Goal: Contribute content: Contribute content

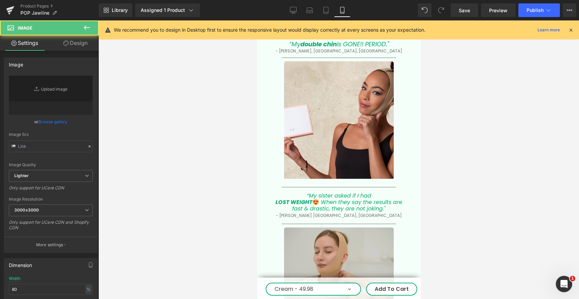
scroll to position [2017, 0]
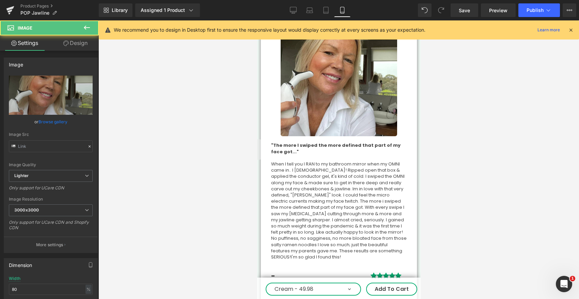
type input "[URL][DOMAIN_NAME]"
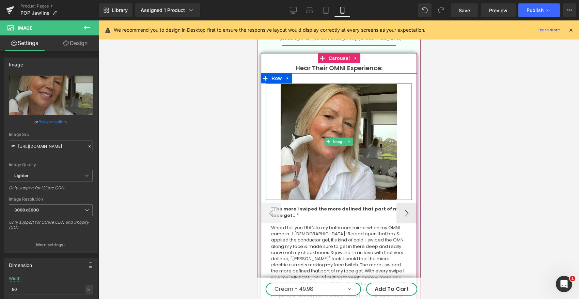
scroll to position [1906, 0]
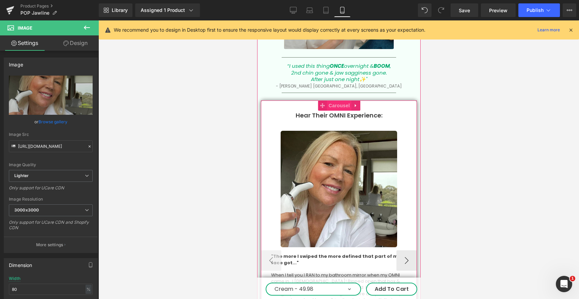
click at [340, 101] on span "Carousel" at bounding box center [339, 106] width 25 height 10
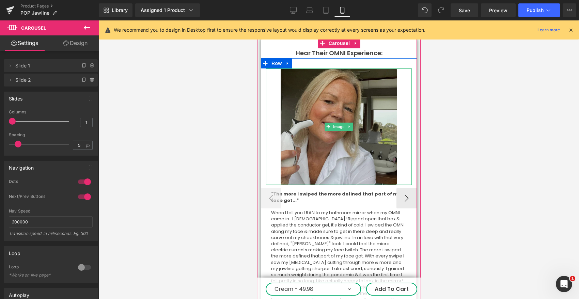
scroll to position [1977, 0]
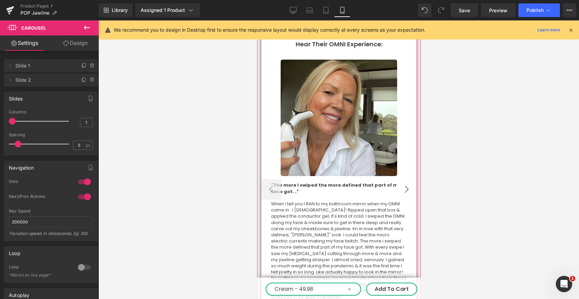
click at [407, 179] on button "›" at bounding box center [406, 189] width 20 height 20
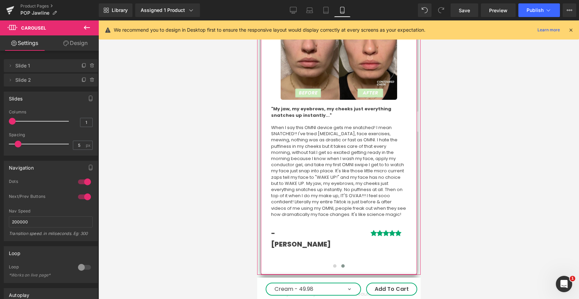
scroll to position [2085, 0]
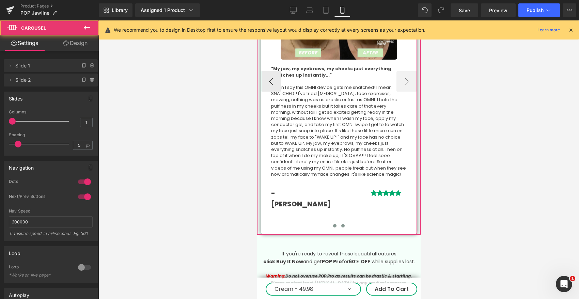
click at [336, 223] on button at bounding box center [335, 226] width 8 height 7
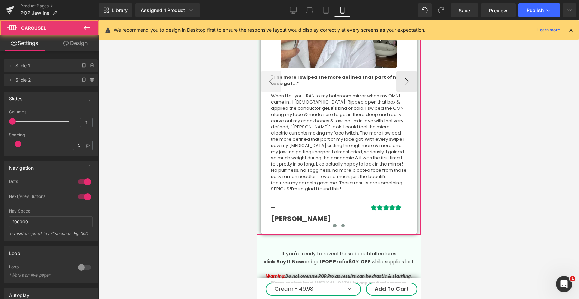
click at [342, 224] on span at bounding box center [342, 225] width 3 height 3
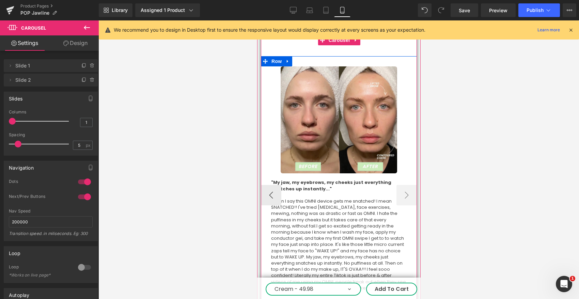
scroll to position [1972, 0]
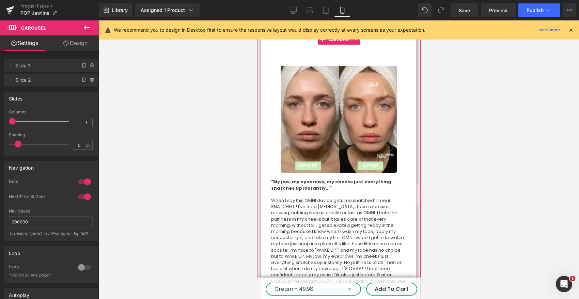
click at [261, 184] on button "‹" at bounding box center [250, 194] width 20 height 20
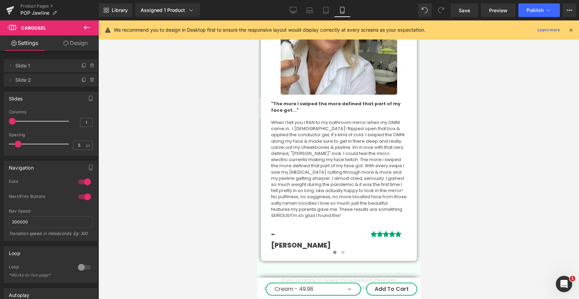
scroll to position [2077, 0]
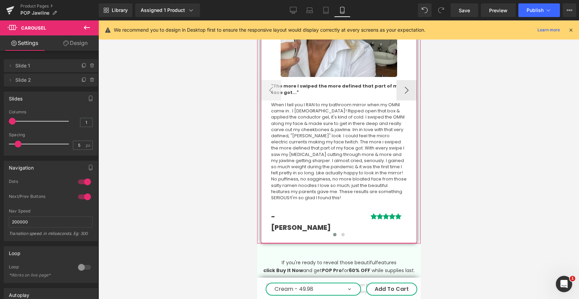
click at [334, 233] on span at bounding box center [334, 234] width 3 height 3
click at [344, 233] on span at bounding box center [342, 234] width 3 height 3
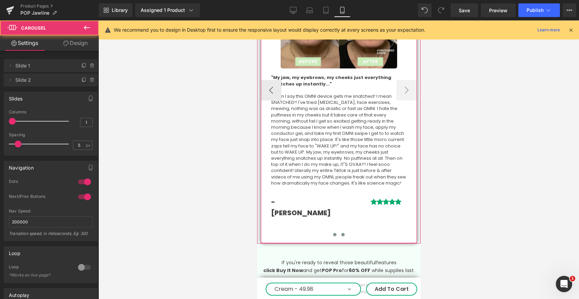
click at [336, 233] on span at bounding box center [334, 234] width 3 height 3
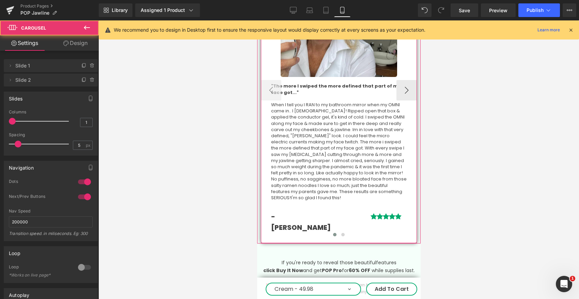
click at [315, 115] on span "When I tell you I RAN to my bathroom mirror when my OMNI came in.. I [DEMOGRAPH…" at bounding box center [339, 152] width 136 height 100
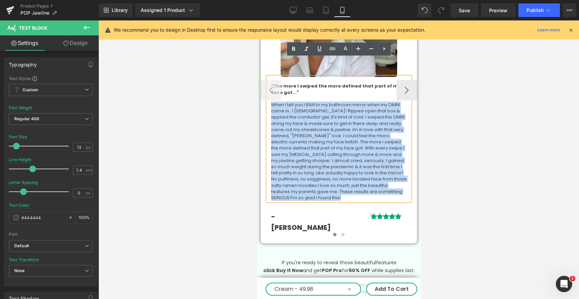
click at [315, 115] on span "When I tell you I RAN to my bathroom mirror when my OMNI came in.. I [DEMOGRAPH…" at bounding box center [339, 152] width 136 height 100
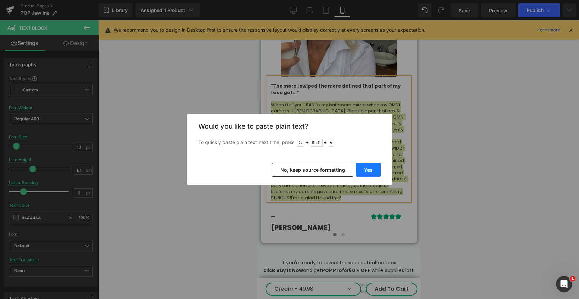
click at [370, 172] on button "Yes" at bounding box center [368, 170] width 25 height 14
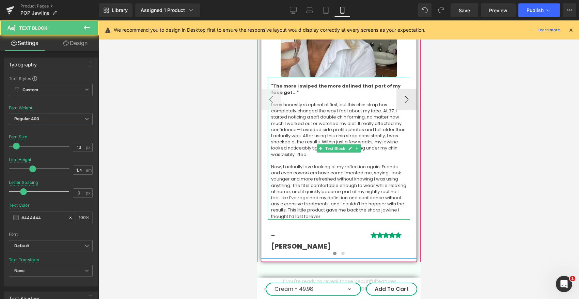
click at [323, 107] on p "I was honestly skeptical at first, but this chin strap has completely changed t…" at bounding box center [339, 130] width 136 height 56
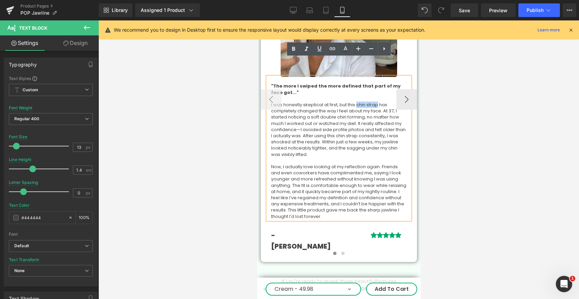
drag, startPoint x: 380, startPoint y: 86, endPoint x: 358, endPoint y: 85, distance: 21.5
click at [358, 102] on p "I was honestly skeptical at first, but this chin strap has completely changed t…" at bounding box center [339, 130] width 136 height 56
click at [363, 102] on p "I was honestly skeptical at first, but this chin strap has completely changed t…" at bounding box center [339, 130] width 136 height 56
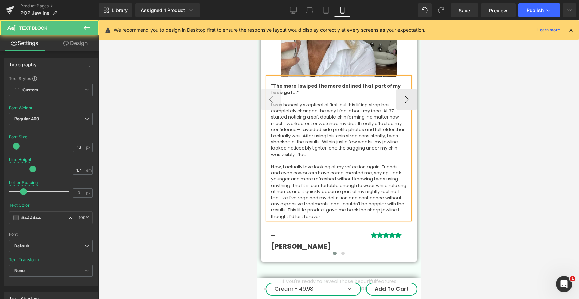
click at [378, 102] on p "I was honestly skeptical at first, but this lifting strap has completely change…" at bounding box center [339, 130] width 136 height 56
click at [336, 108] on p "I was honestly skeptical at first, but this lifting mask has completely changed…" at bounding box center [339, 130] width 136 height 56
drag, startPoint x: 336, startPoint y: 108, endPoint x: 329, endPoint y: 99, distance: 11.5
click at [333, 104] on p "I was honestly skeptical at first, but this lifting mask has completely changed…" at bounding box center [339, 130] width 136 height 56
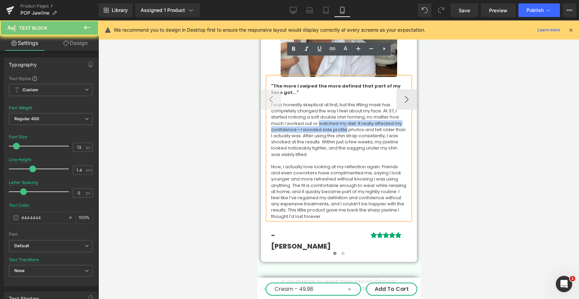
click at [301, 96] on p at bounding box center [339, 99] width 136 height 6
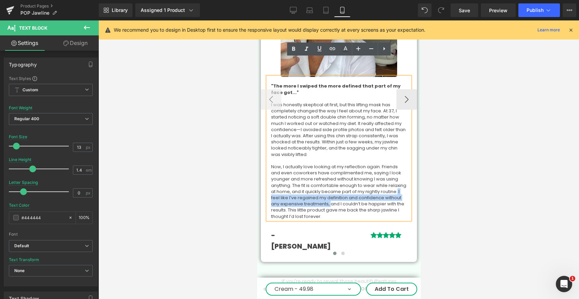
drag, startPoint x: 287, startPoint y: 179, endPoint x: 349, endPoint y: 184, distance: 62.2
click at [349, 184] on p "Now, I actually love looking at my reflection again. Friends and even coworkers…" at bounding box center [339, 192] width 136 height 56
click at [323, 181] on p "Now, I actually love looking at my reflection again. Friends and even coworkers…" at bounding box center [339, 192] width 136 height 56
drag, startPoint x: 308, startPoint y: 179, endPoint x: 346, endPoint y: 186, distance: 37.7
click at [346, 186] on p "Now, I actually love looking at my reflection again. Friends and even coworkers…" at bounding box center [339, 192] width 136 height 56
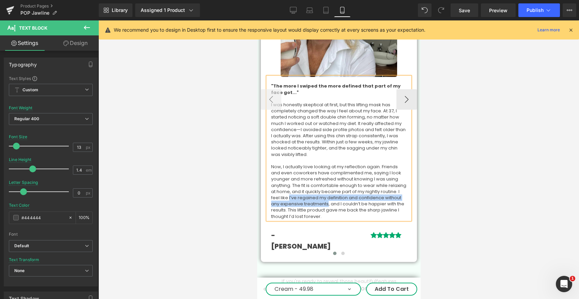
copy p "I’ve regained my definition and confidence without any expensive treatments"
click at [267, 89] on button "‹" at bounding box center [271, 99] width 20 height 20
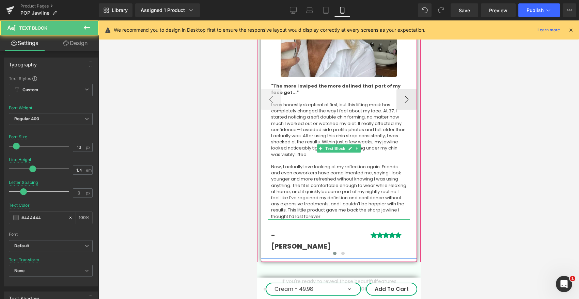
click at [289, 83] on p ""The more I swiped the more defined that part of my face got..."" at bounding box center [339, 89] width 136 height 12
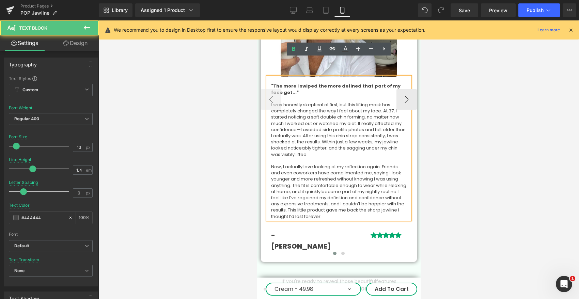
click at [294, 83] on p ""The more I swiped the more defined that part of my face got..."" at bounding box center [339, 89] width 136 height 12
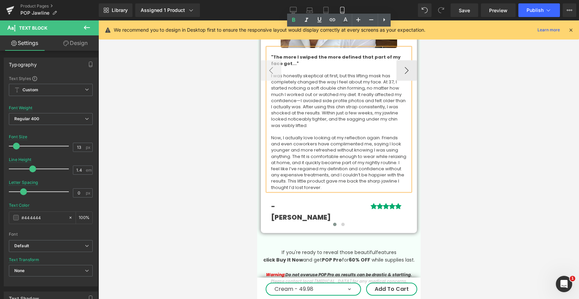
scroll to position [2066, 0]
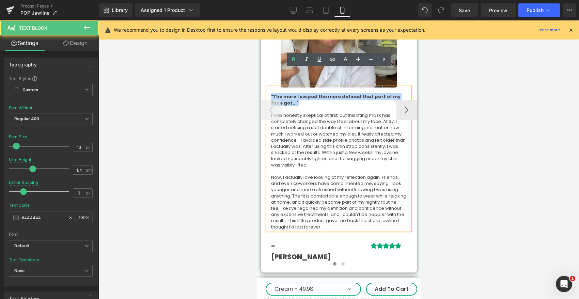
drag, startPoint x: 284, startPoint y: 84, endPoint x: 265, endPoint y: 76, distance: 20.6
click at [265, 76] on div "Image "The more I swiped the more defined that part of my face got..." I was ho…" at bounding box center [339, 118] width 156 height 295
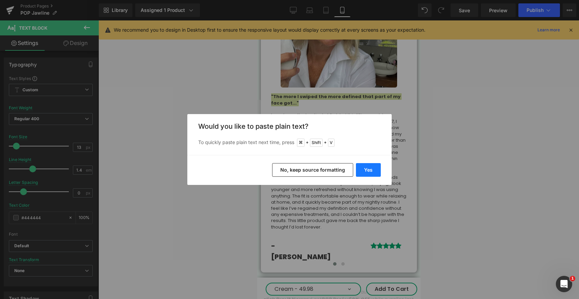
click at [366, 169] on button "Yes" at bounding box center [368, 170] width 25 height 14
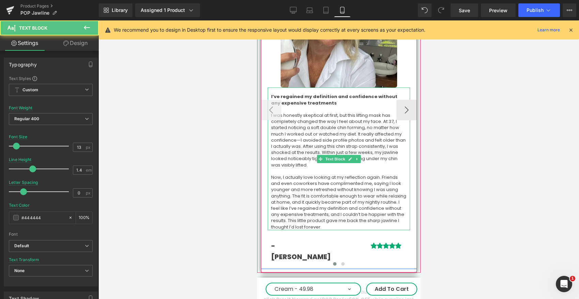
click at [338, 94] on p "I’ve regained my definition and confidence without any expensive treatments" at bounding box center [339, 100] width 136 height 12
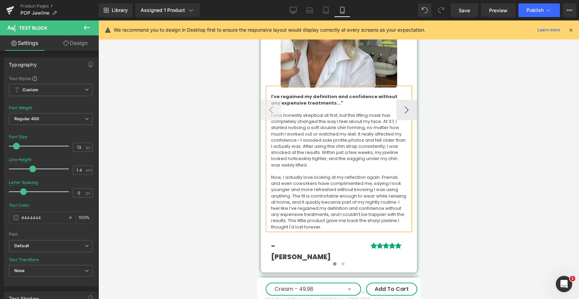
click at [291, 93] on b "I’ve regained my definition and confidence without any expensive treatments..."" at bounding box center [334, 99] width 126 height 13
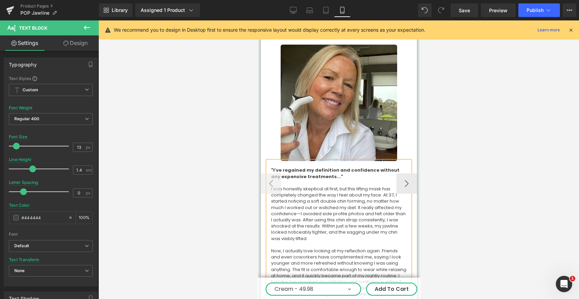
scroll to position [1990, 0]
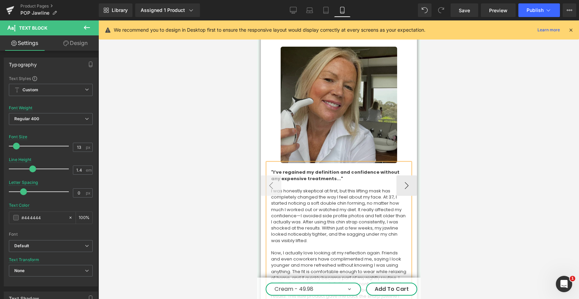
click at [337, 93] on img at bounding box center [338, 105] width 117 height 117
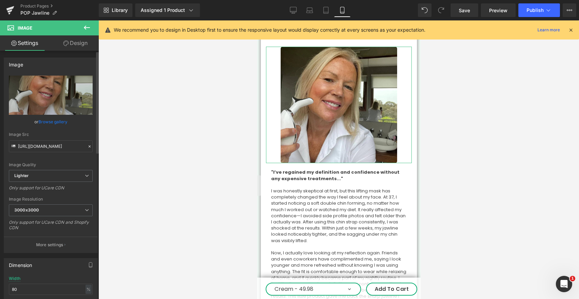
click at [60, 122] on link "Browse gallery" at bounding box center [53, 122] width 29 height 12
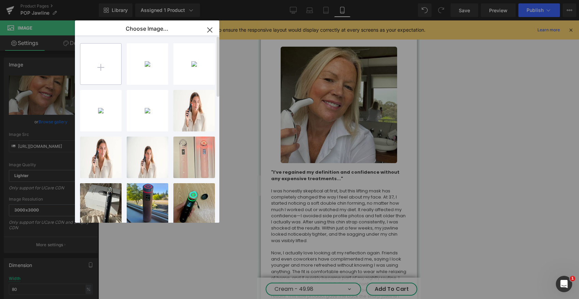
click at [99, 68] on input "file" at bounding box center [100, 64] width 41 height 41
type input "C:\fakepath\mini-neck-lift-[MEDICAL_DATA]-chin-lipo-2-months-po-v0-wfou651b8led…"
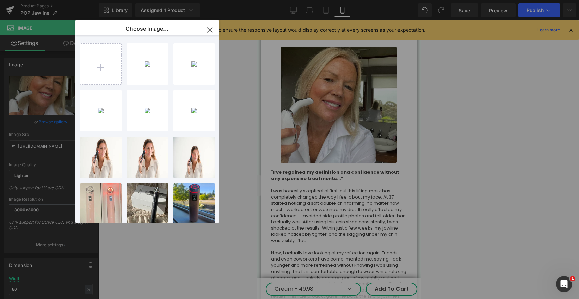
click at [212, 31] on icon "button" at bounding box center [210, 30] width 4 height 4
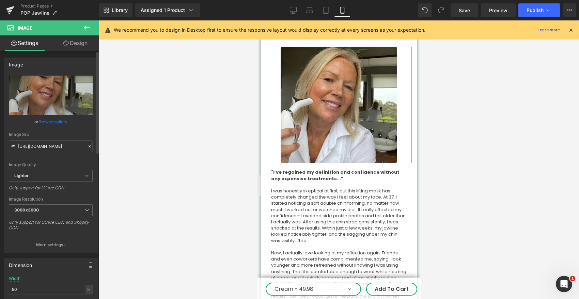
click at [59, 121] on link "Browse gallery" at bounding box center [53, 122] width 29 height 12
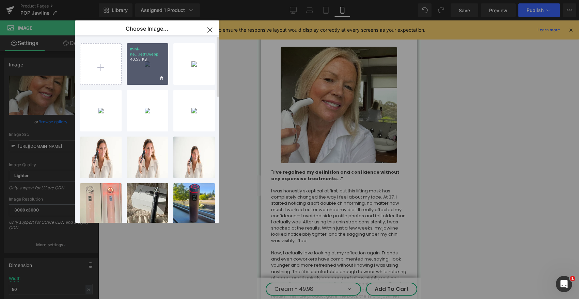
click at [151, 67] on div "mini-ne...led1.webp 40.53 KB" at bounding box center [148, 64] width 42 height 42
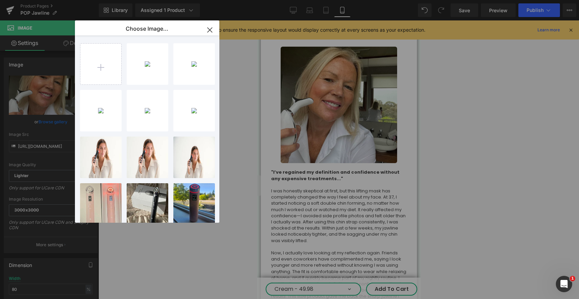
type input "[URL][DOMAIN_NAME][MEDICAL_DATA]"
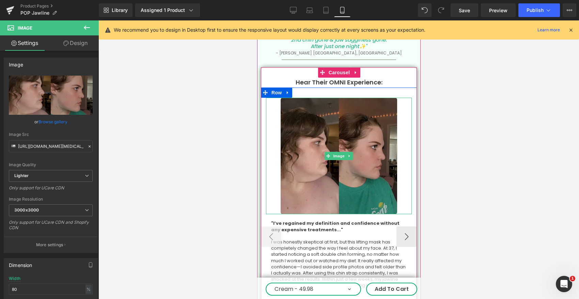
scroll to position [1939, 0]
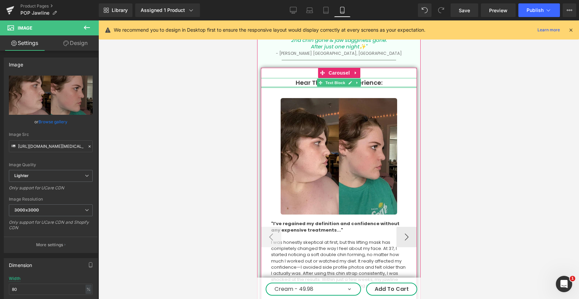
click at [303, 78] on div "Hear Their OMNI Experience: Text Block" at bounding box center [339, 83] width 156 height 10
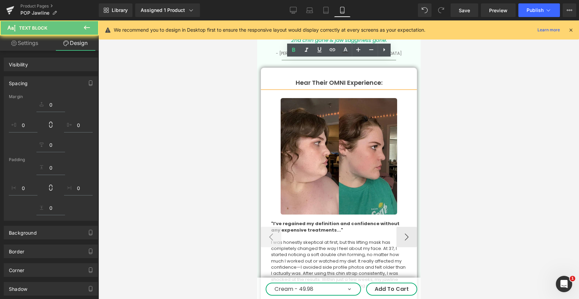
click at [305, 78] on p "Hear Their OMNI Experience:" at bounding box center [339, 83] width 156 height 10
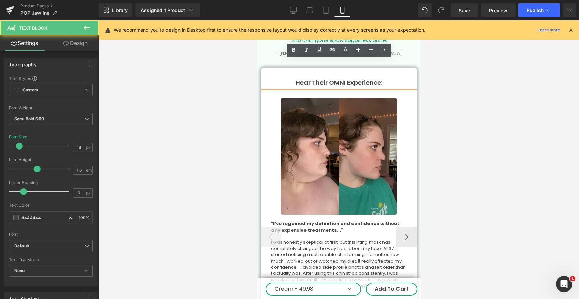
click at [339, 78] on p "Hear Their OMNI Experience:" at bounding box center [339, 83] width 156 height 10
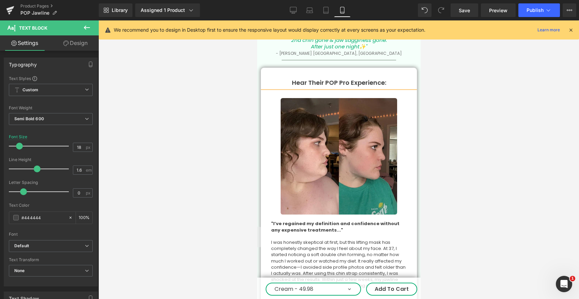
drag, startPoint x: 456, startPoint y: 80, endPoint x: 449, endPoint y: 83, distance: 7.9
click at [456, 80] on div at bounding box center [338, 159] width 481 height 279
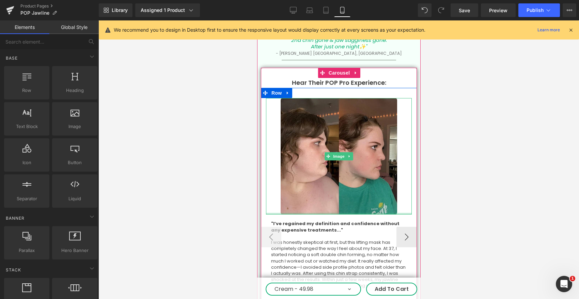
scroll to position [1984, 0]
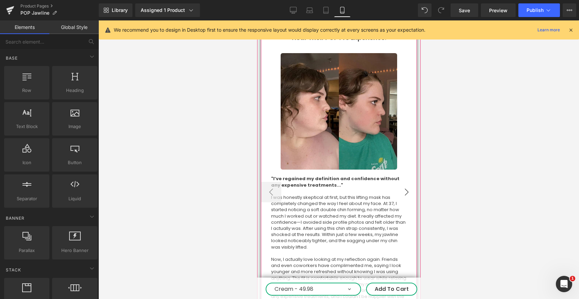
click at [406, 182] on button "›" at bounding box center [406, 192] width 20 height 20
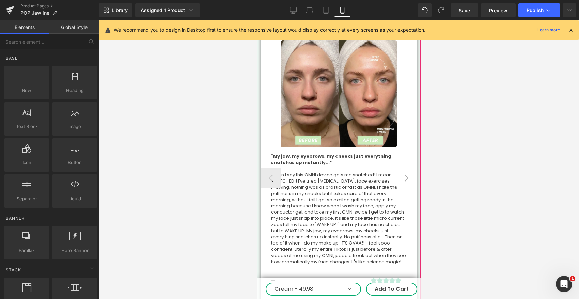
click at [405, 168] on button "›" at bounding box center [406, 178] width 20 height 20
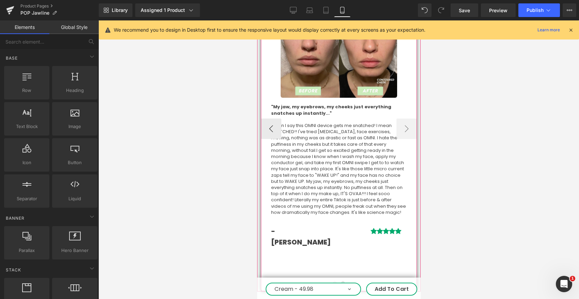
scroll to position [2049, 0]
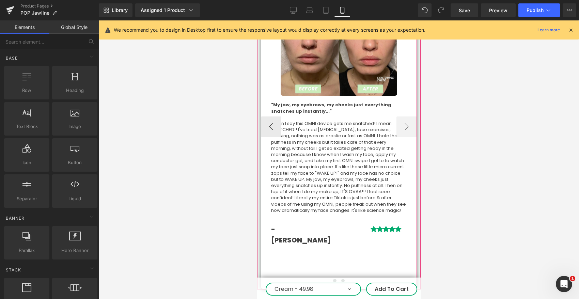
click at [336, 279] on span at bounding box center [334, 280] width 3 height 3
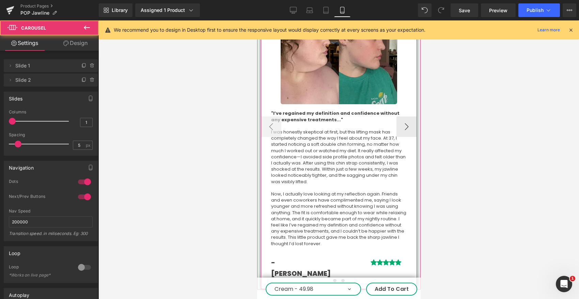
click at [344, 279] on span at bounding box center [342, 280] width 3 height 3
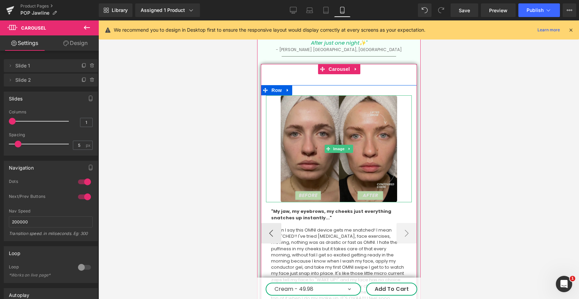
scroll to position [1938, 0]
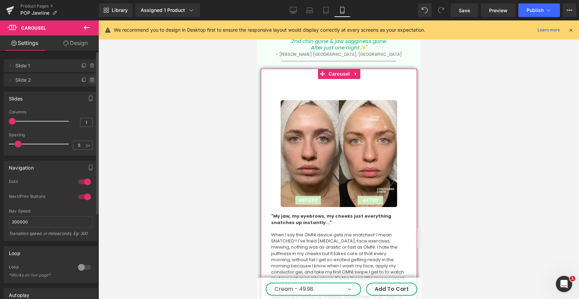
click at [90, 80] on icon at bounding box center [92, 79] width 5 height 5
click at [83, 80] on button "Delete" at bounding box center [84, 80] width 21 height 9
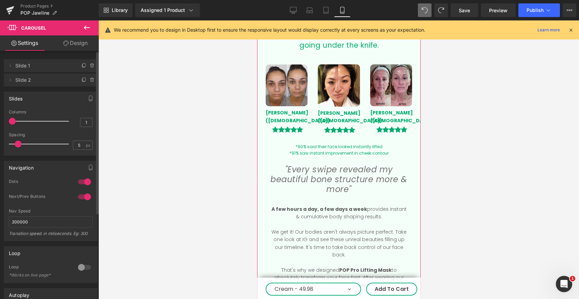
scroll to position [622, 0]
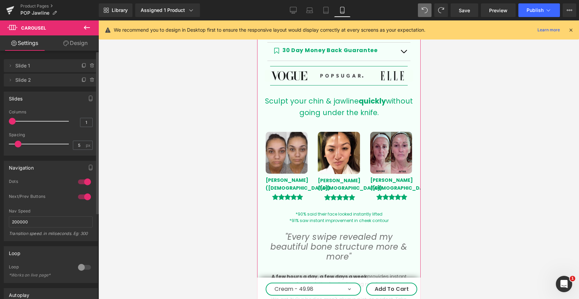
click at [368, 98] on b "quickly" at bounding box center [372, 101] width 27 height 10
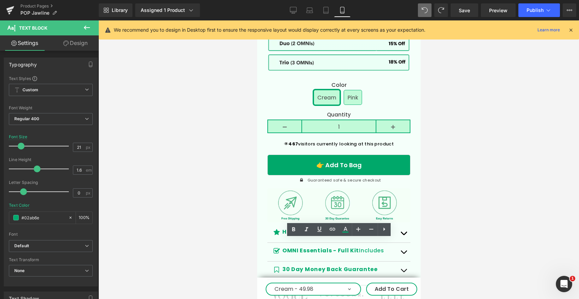
scroll to position [288, 0]
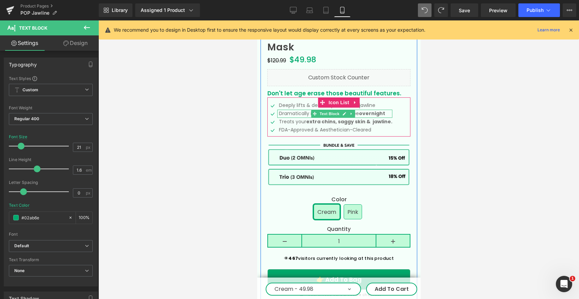
click at [310, 113] on p "Dramatically improve face shape overnight" at bounding box center [335, 114] width 113 height 8
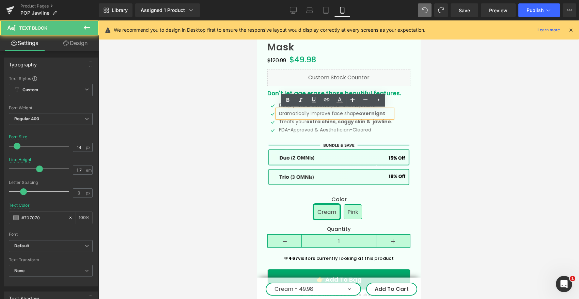
click at [282, 112] on p "Dramatically improve face shape overnight" at bounding box center [335, 114] width 113 height 8
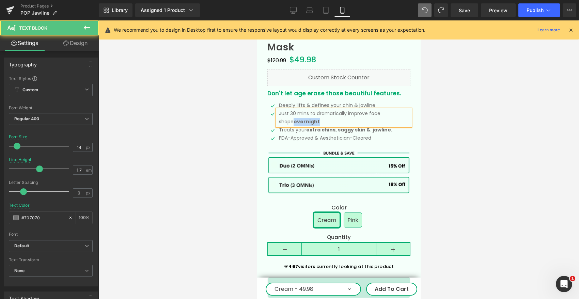
drag, startPoint x: 315, startPoint y: 118, endPoint x: 255, endPoint y: 122, distance: 59.8
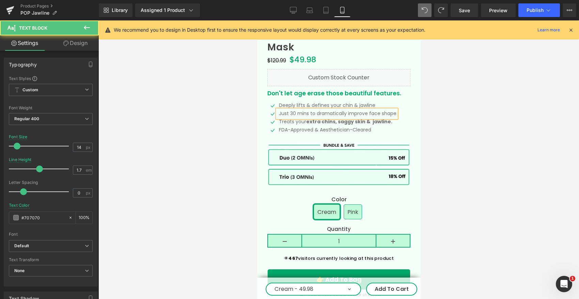
drag, startPoint x: 309, startPoint y: 113, endPoint x: 275, endPoint y: 113, distance: 33.7
click at [277, 113] on div "Just 30 mins to dramatically improve face shape" at bounding box center [336, 114] width 119 height 8
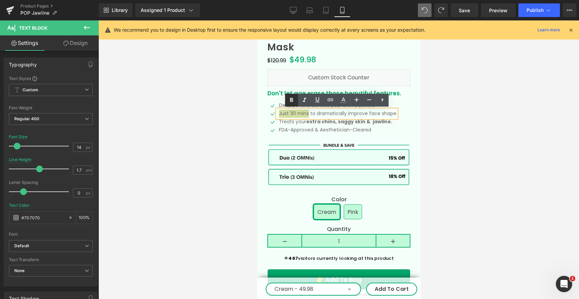
click at [293, 99] on icon at bounding box center [291, 100] width 3 height 4
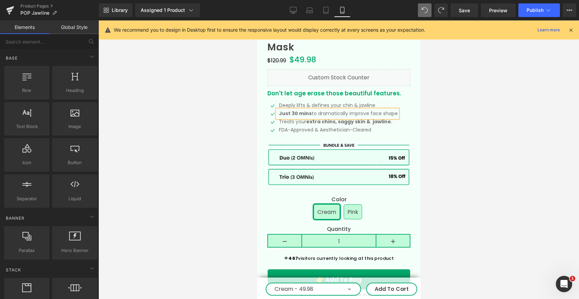
click at [447, 150] on div at bounding box center [338, 159] width 481 height 279
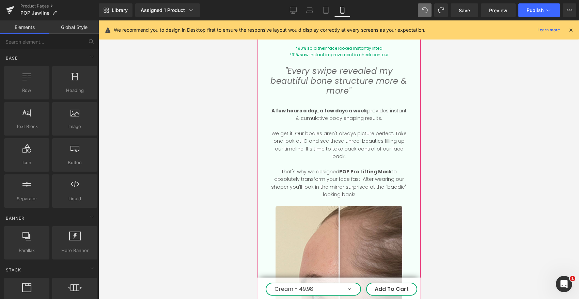
scroll to position [790, 0]
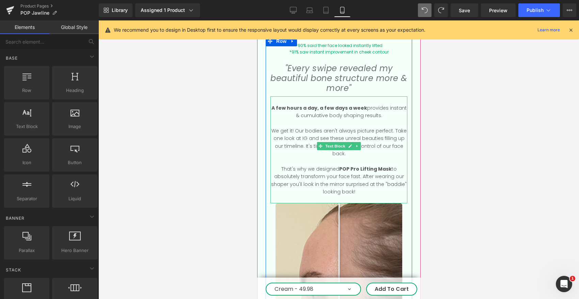
click at [291, 105] on strong "A few hours a day, a few days a week" at bounding box center [319, 108] width 96 height 7
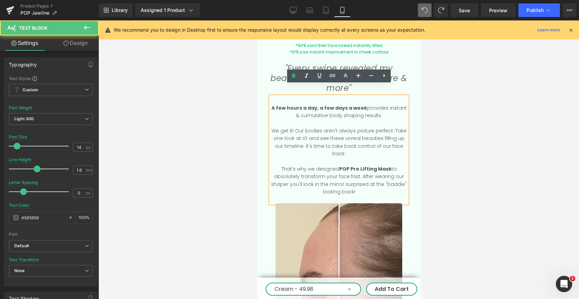
click at [291, 105] on strong "A few hours a day, a few days a week" at bounding box center [319, 108] width 96 height 7
click at [280, 105] on strong "A few hours a day, a few days a week" at bounding box center [319, 108] width 96 height 7
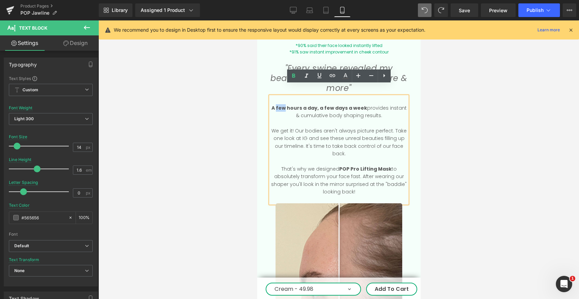
click at [291, 105] on strong "A few hours a day, a few days a week" at bounding box center [319, 108] width 96 height 7
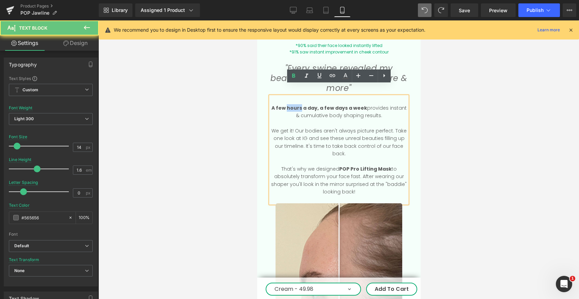
click at [291, 105] on strong "A few hours a day, a few days a week" at bounding box center [319, 108] width 96 height 7
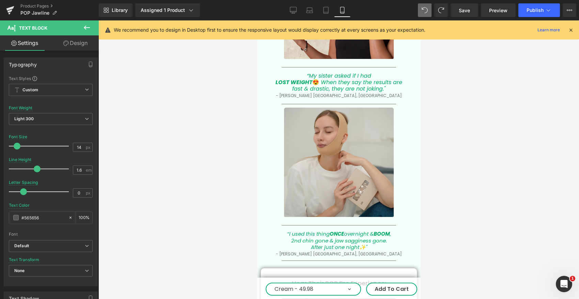
scroll to position [1816, 0]
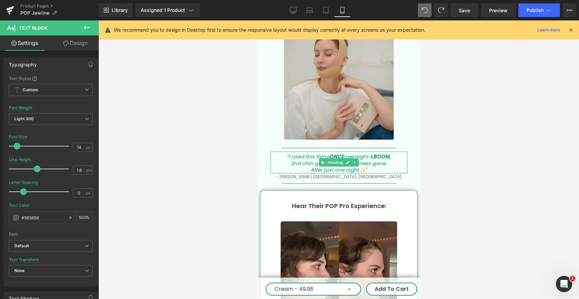
click at [360, 166] on icon "After just one night✨"" at bounding box center [339, 169] width 56 height 7
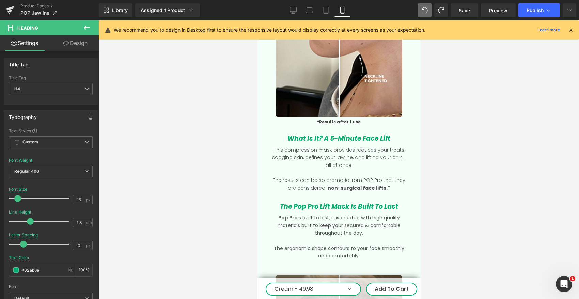
scroll to position [1120, 0]
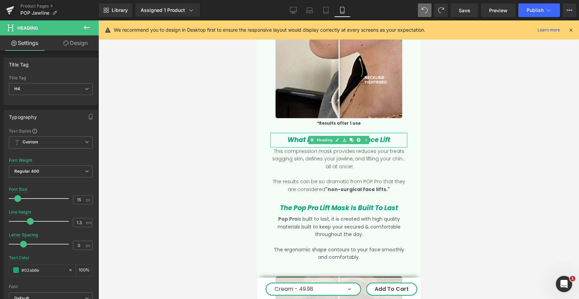
click at [386, 135] on icon "What Is It? A 5-Minute Face Lift" at bounding box center [338, 139] width 103 height 9
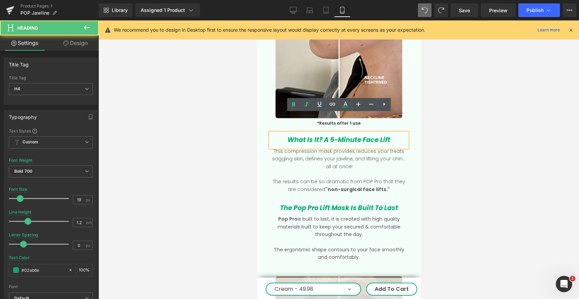
click at [335, 135] on icon "What Is It? A 5-Minute Face Lift" at bounding box center [338, 139] width 103 height 9
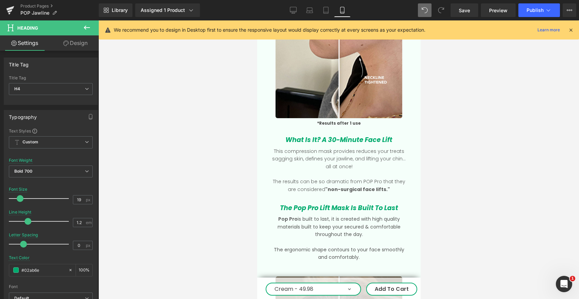
click at [429, 138] on div at bounding box center [338, 159] width 481 height 279
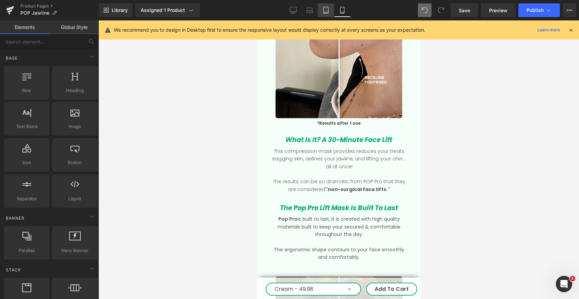
click at [326, 11] on icon at bounding box center [326, 10] width 7 height 7
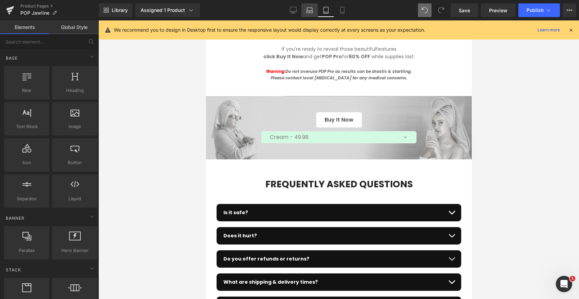
click at [311, 11] on icon at bounding box center [309, 10] width 7 height 7
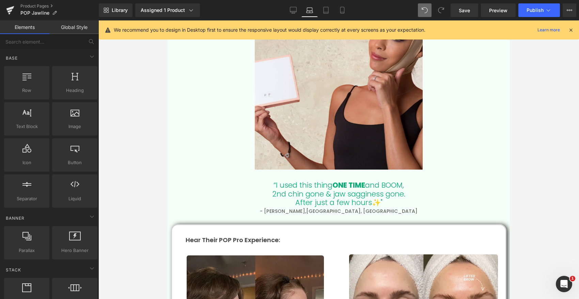
scroll to position [833, 0]
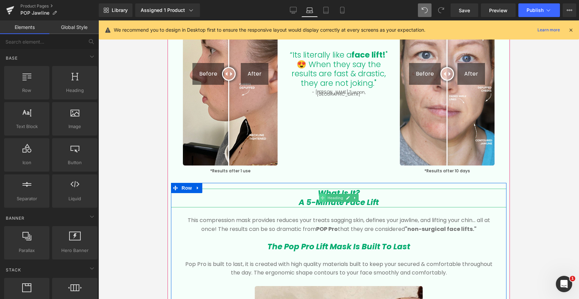
click at [313, 200] on div "What Is It? A 5-Minute Face Lift Heading" at bounding box center [339, 198] width 336 height 19
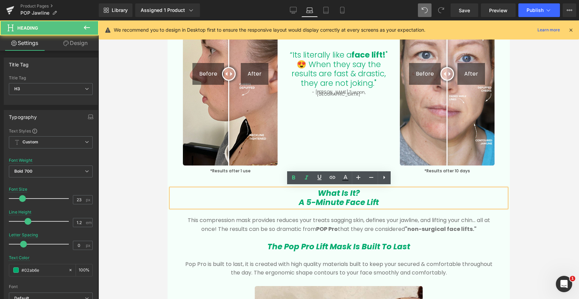
click at [316, 200] on icon "A 5-Minute Face Lift" at bounding box center [339, 202] width 80 height 11
click at [314, 200] on icon "A 5-Minute Face Lift" at bounding box center [339, 202] width 80 height 11
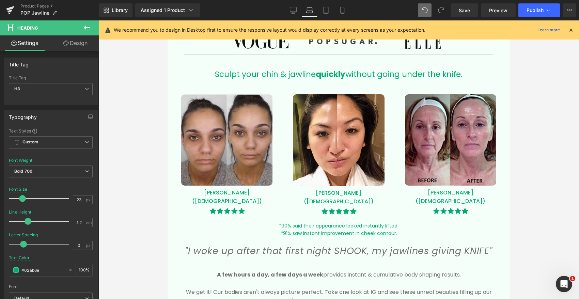
scroll to position [471, 0]
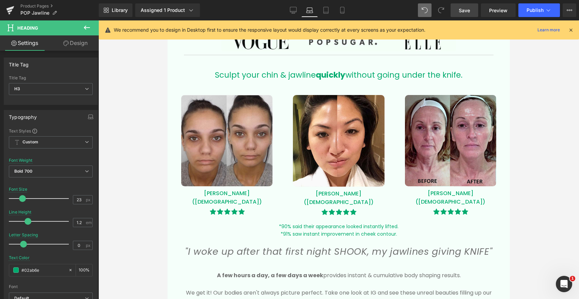
click at [467, 12] on span "Save" at bounding box center [464, 10] width 11 height 7
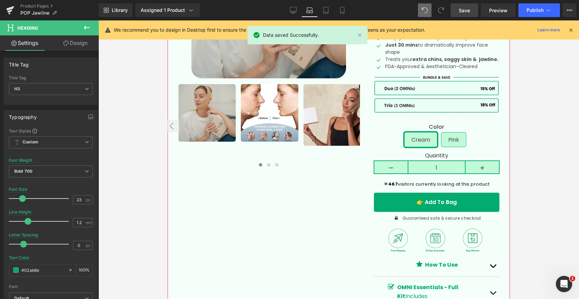
scroll to position [142, 0]
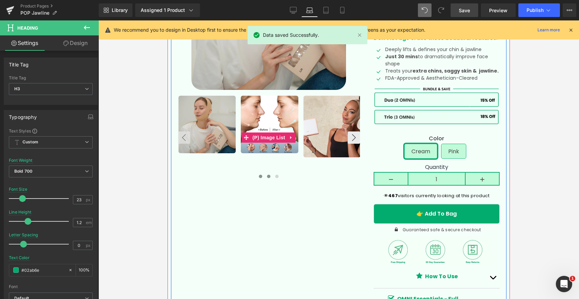
click at [270, 175] on button at bounding box center [269, 176] width 8 height 7
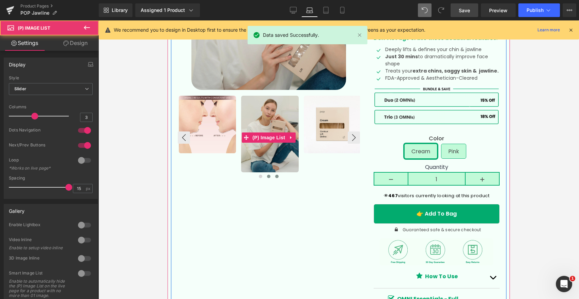
click at [279, 176] on button at bounding box center [277, 176] width 8 height 7
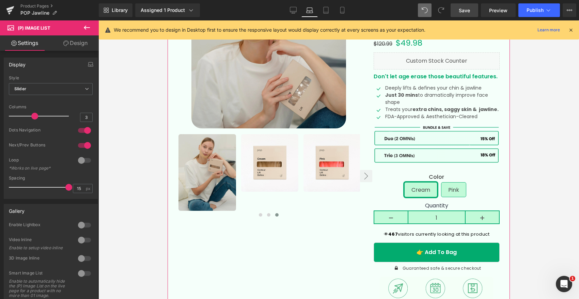
scroll to position [105, 0]
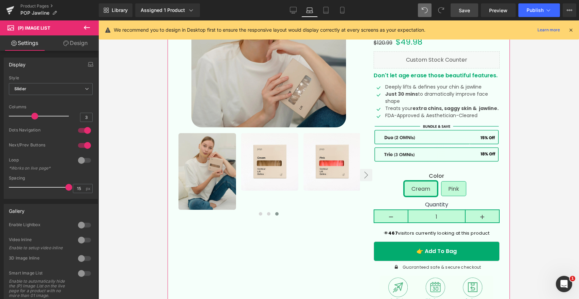
click at [453, 189] on span "Pink" at bounding box center [454, 189] width 11 height 14
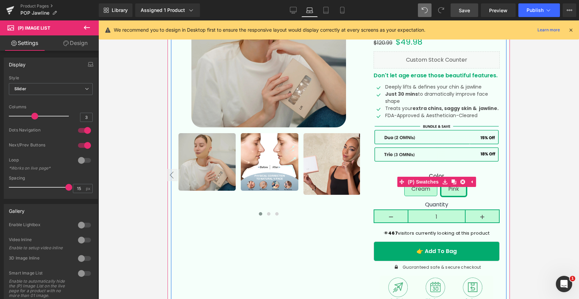
click at [425, 190] on span "Cream" at bounding box center [421, 189] width 19 height 14
click at [453, 191] on span "Pink" at bounding box center [454, 189] width 11 height 14
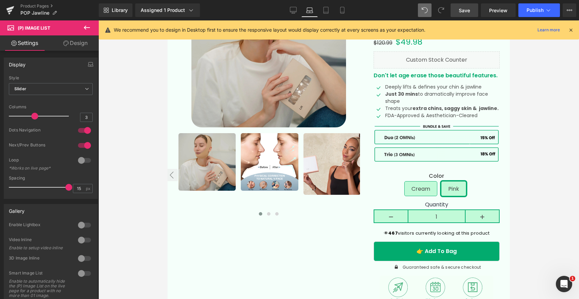
click at [467, 12] on span "Save" at bounding box center [464, 10] width 11 height 7
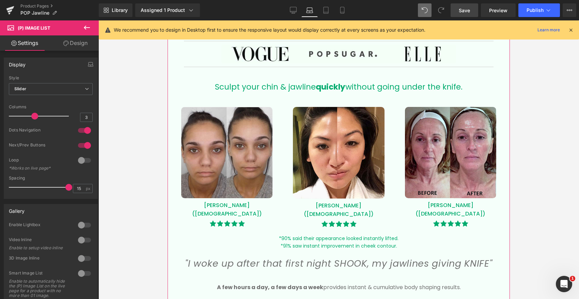
scroll to position [1412, 0]
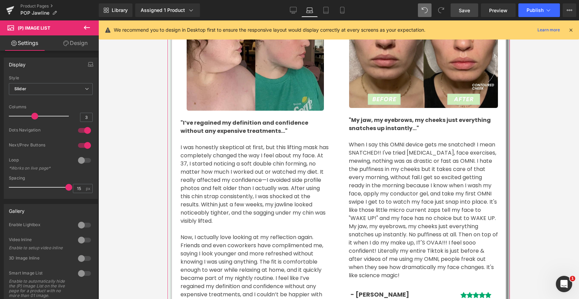
click at [382, 144] on p "When I say this OMNI device gets me snatched! I mean SNATCHED!! I've tried [MED…" at bounding box center [424, 210] width 150 height 139
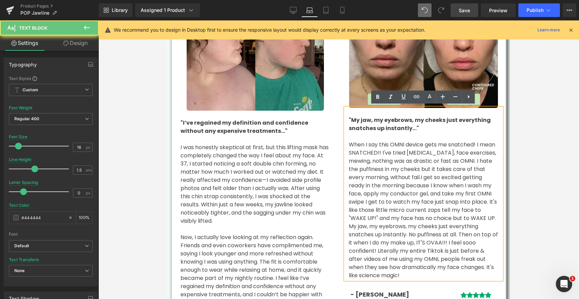
click at [388, 185] on span "I get so excited getting ready in the morning because I know when I wash my fac…" at bounding box center [423, 213] width 149 height 81
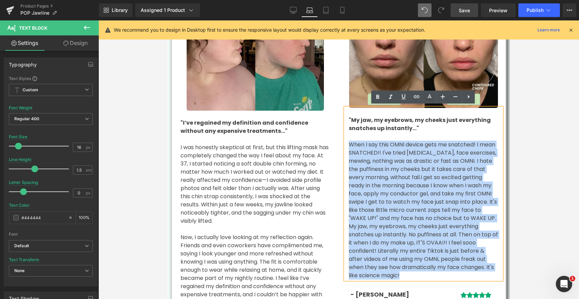
drag, startPoint x: 395, startPoint y: 274, endPoint x: 348, endPoint y: 142, distance: 140.0
click at [349, 143] on p "When I say this OMNI device gets me snatched! I mean SNATCHED!! I've tried [MED…" at bounding box center [424, 210] width 150 height 139
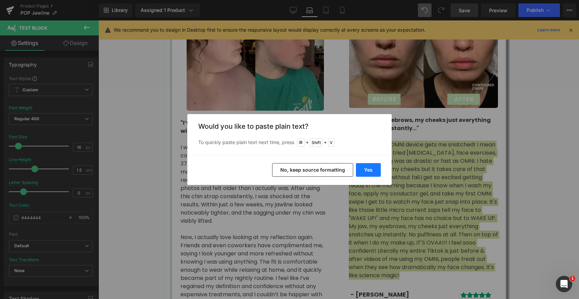
click at [368, 171] on button "Yes" at bounding box center [368, 170] width 25 height 14
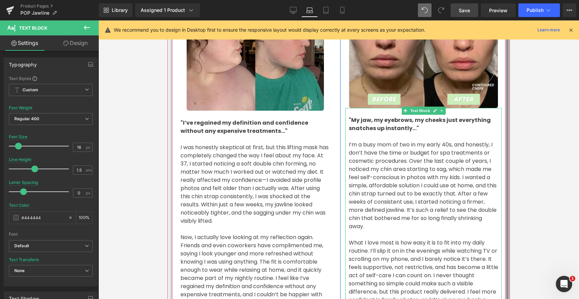
scroll to position [1494, 0]
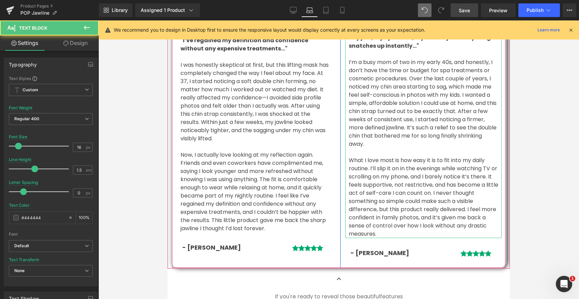
click at [389, 200] on p "What I love most is how easy it is to fit into my daily routine. I’ll slip it o…" at bounding box center [424, 197] width 150 height 82
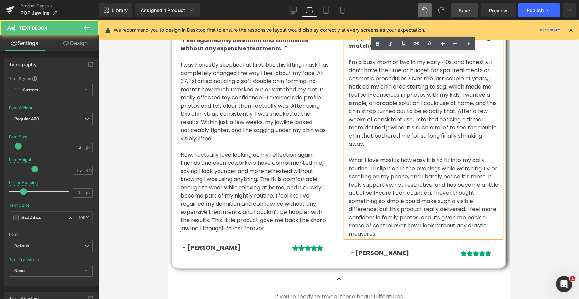
click at [385, 199] on p "What I love most is how easy it is to fit into my daily routine. I’ll slip it o…" at bounding box center [424, 197] width 150 height 82
drag, startPoint x: 472, startPoint y: 202, endPoint x: 381, endPoint y: 208, distance: 91.2
click at [381, 208] on p "What I love most is how easy it is to fit into my daily routine. I’ll slip it o…" at bounding box center [424, 197] width 150 height 82
click at [374, 207] on p "What I love most is how easy it is to fit into my daily routine. I’ll slip it o…" at bounding box center [424, 197] width 150 height 82
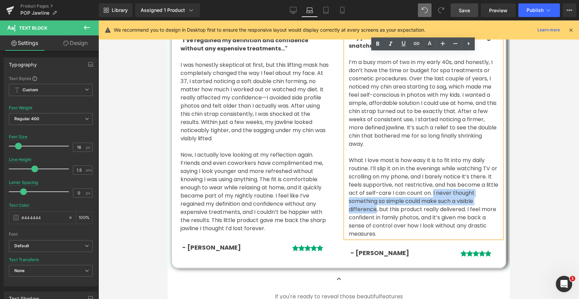
drag, startPoint x: 446, startPoint y: 191, endPoint x: 376, endPoint y: 207, distance: 72.7
click at [376, 207] on p "What I love most is how easy it is to fit into my daily routine. I’ll slip it o…" at bounding box center [424, 197] width 150 height 82
copy p "I never thought something so simple could make such a visible difference"
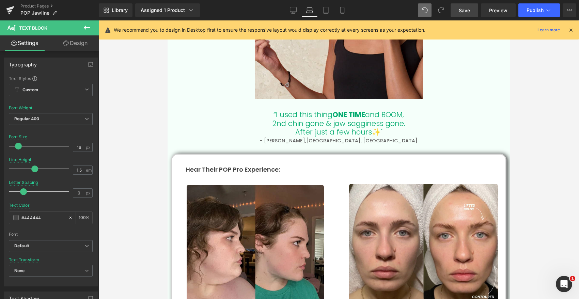
scroll to position [1396, 0]
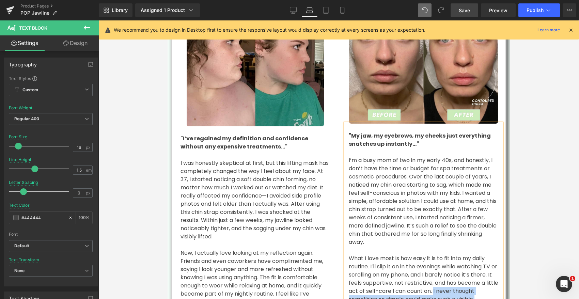
click at [386, 145] on strong ""My jaw, my eyebrows, my cheeks just everything snatches up instantly..."" at bounding box center [420, 140] width 142 height 16
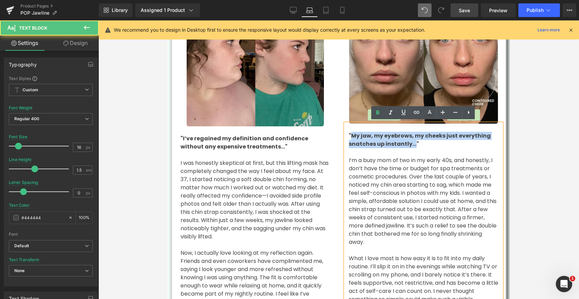
drag, startPoint x: 415, startPoint y: 143, endPoint x: 352, endPoint y: 135, distance: 62.9
click at [352, 135] on strong ""My jaw, my eyebrows, my cheeks just everything snatches up instantly..."" at bounding box center [420, 140] width 142 height 16
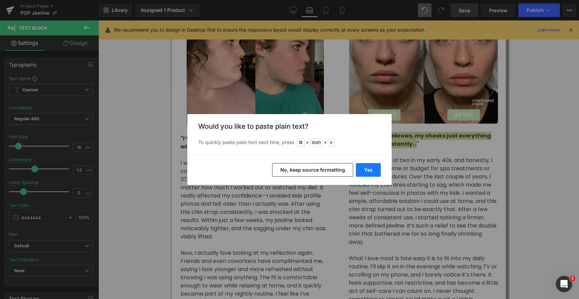
click at [367, 166] on button "Yes" at bounding box center [368, 170] width 25 height 14
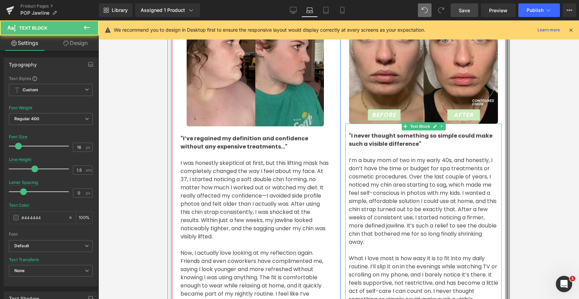
click at [416, 143] on strong ""I never thought something so simple could make such a visible difference"" at bounding box center [421, 140] width 144 height 16
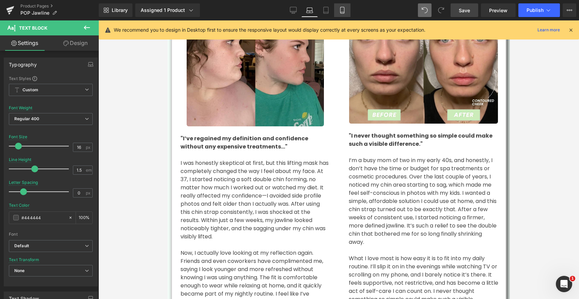
click at [344, 10] on icon at bounding box center [342, 10] width 7 height 7
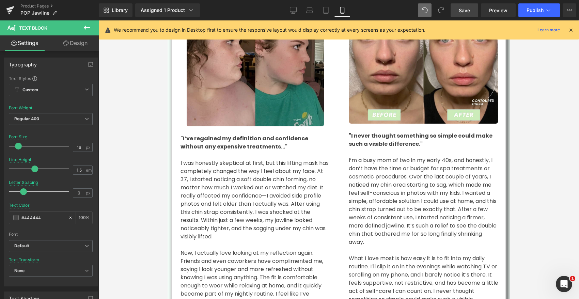
type input "13"
type input "1.4"
type input "100"
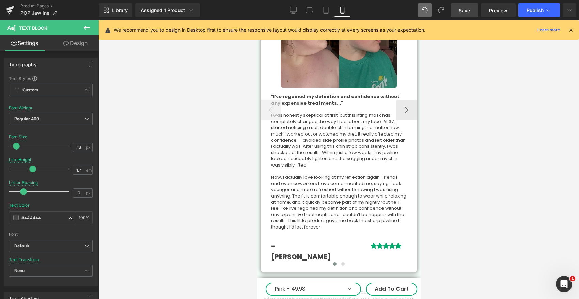
scroll to position [1946, 0]
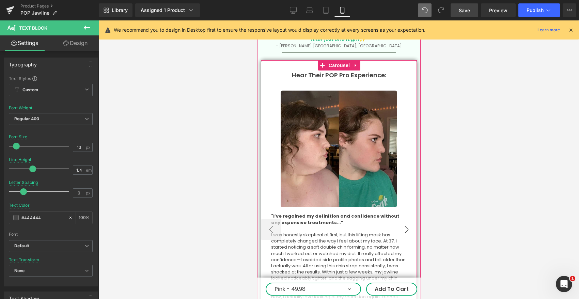
click at [406, 219] on button "›" at bounding box center [406, 229] width 20 height 20
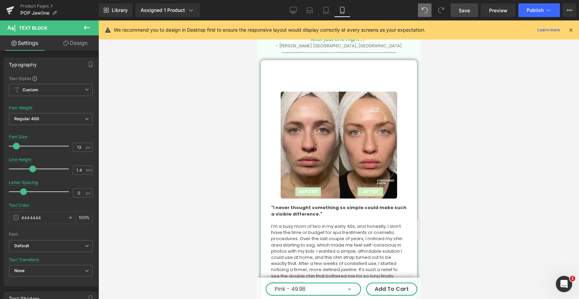
drag, startPoint x: 97, startPoint y: 154, endPoint x: 469, endPoint y: 9, distance: 399.5
click at [469, 9] on span "Save" at bounding box center [464, 10] width 11 height 7
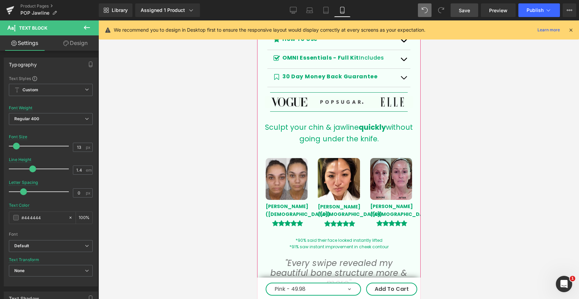
scroll to position [613, 0]
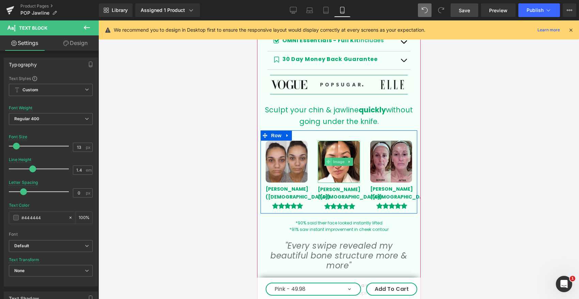
click at [340, 162] on span "Image" at bounding box center [339, 162] width 14 height 8
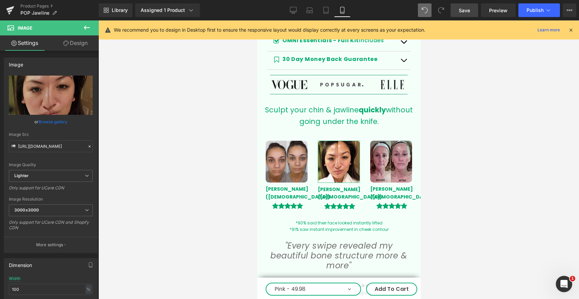
click at [56, 122] on link "Browse gallery" at bounding box center [53, 122] width 29 height 12
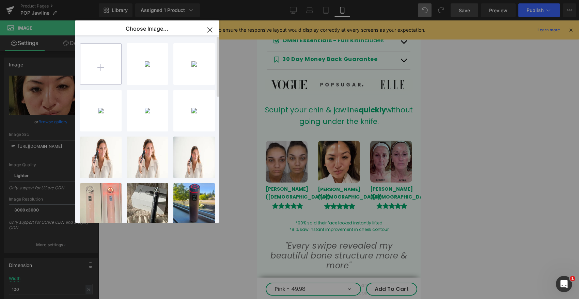
click at [96, 66] on input "file" at bounding box center [100, 64] width 41 height 41
type input "C:\fakepath\mini-neck-lift-[MEDICAL_DATA]-chin-lipo-2-months-po-v0-wfou651b8led…"
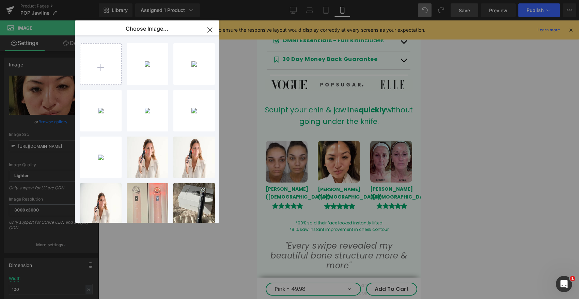
click at [209, 32] on icon "button" at bounding box center [209, 30] width 11 height 11
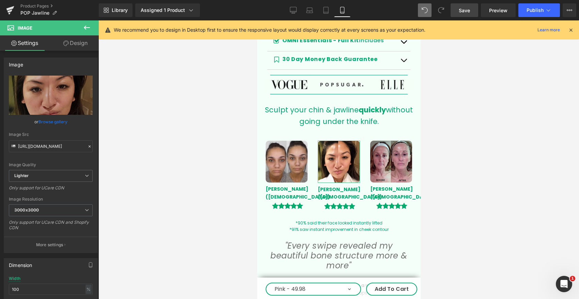
click at [55, 122] on link "Browse gallery" at bounding box center [53, 122] width 29 height 12
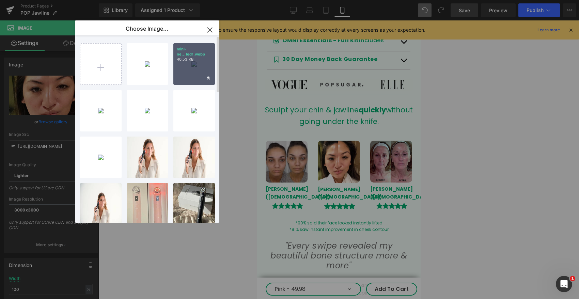
click at [192, 66] on div "mini-ne...led1.webp 40.53 KB" at bounding box center [194, 64] width 42 height 42
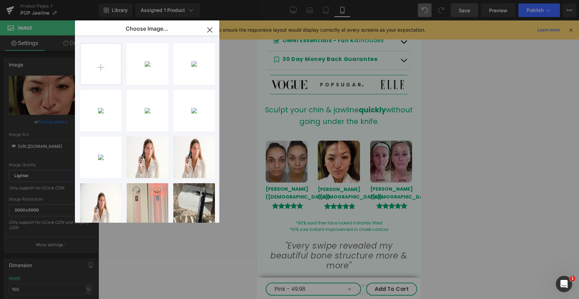
type input "[URL][DOMAIN_NAME][MEDICAL_DATA]"
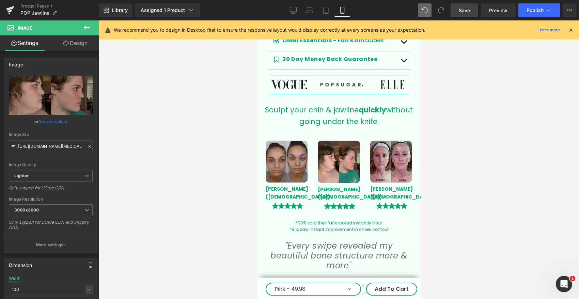
click at [282, 168] on img at bounding box center [286, 162] width 42 height 42
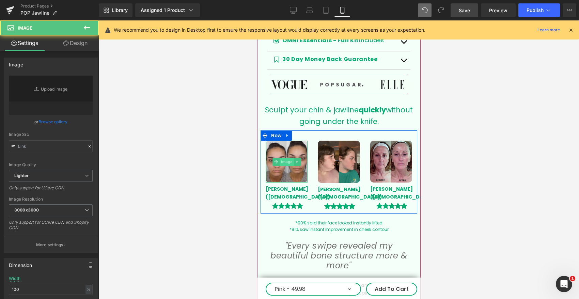
type input "[URL][DOMAIN_NAME]"
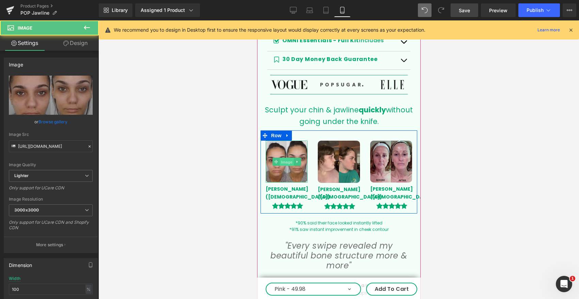
click at [287, 161] on span "Image" at bounding box center [286, 162] width 14 height 8
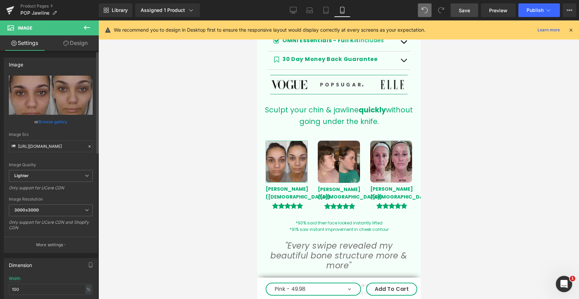
click at [52, 121] on link "Browse gallery" at bounding box center [53, 122] width 29 height 12
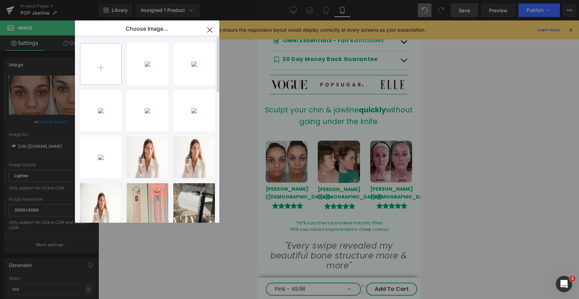
click at [108, 62] on input "file" at bounding box center [100, 64] width 41 height 41
type input "C:\fakepath\mini-neck-lift-[MEDICAL_DATA]-chin-lipo-2-months-po-v0-b8ath51b8led…"
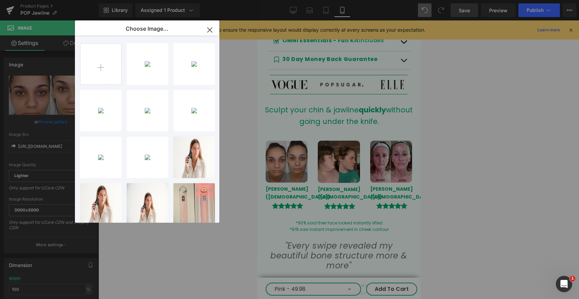
click at [209, 30] on icon "button" at bounding box center [210, 30] width 4 height 4
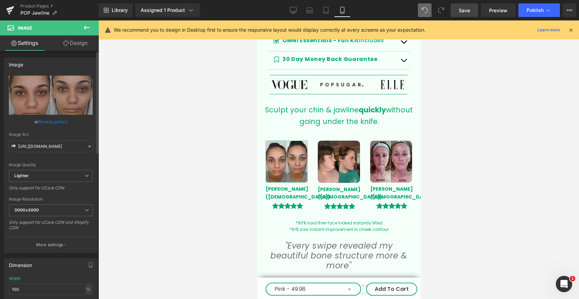
click at [60, 123] on link "Browse gallery" at bounding box center [53, 122] width 29 height 12
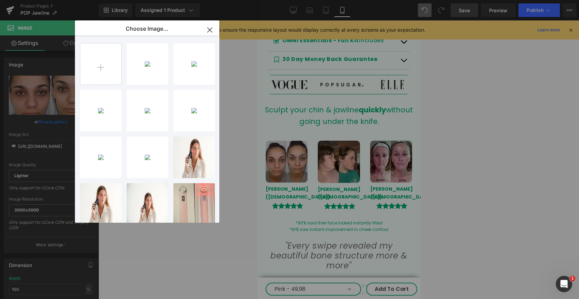
click at [0, 0] on div "mini-ne...led1.jpg 386.46 KB" at bounding box center [0, 0] width 0 height 0
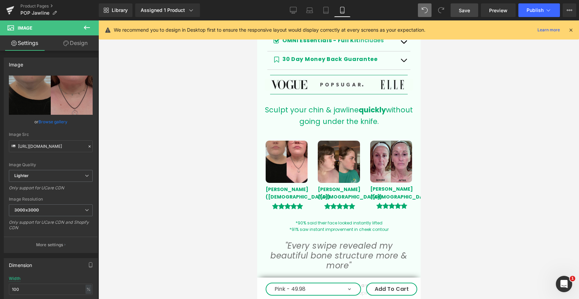
type input "[URL][DOMAIN_NAME][MEDICAL_DATA]"
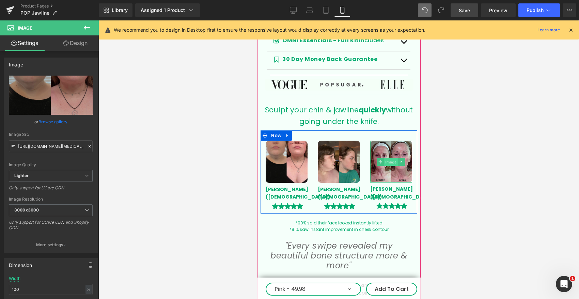
drag, startPoint x: 393, startPoint y: 160, endPoint x: 363, endPoint y: 178, distance: 34.3
click at [393, 160] on span "Image" at bounding box center [391, 162] width 14 height 8
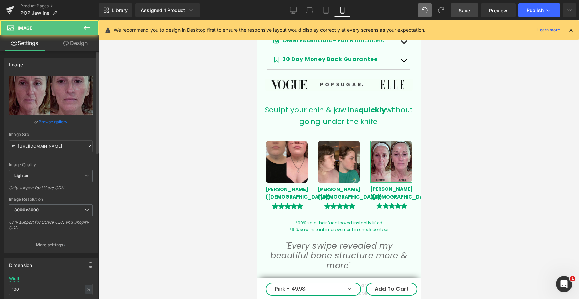
click at [52, 122] on link "Browse gallery" at bounding box center [53, 122] width 29 height 12
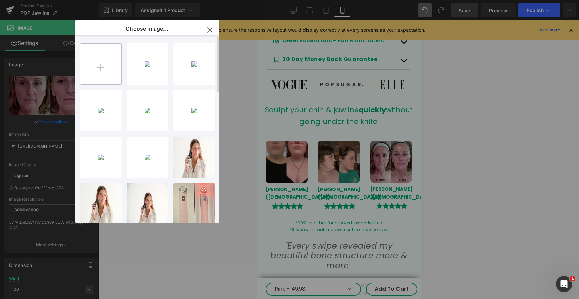
click at [99, 58] on input "file" at bounding box center [100, 64] width 41 height 41
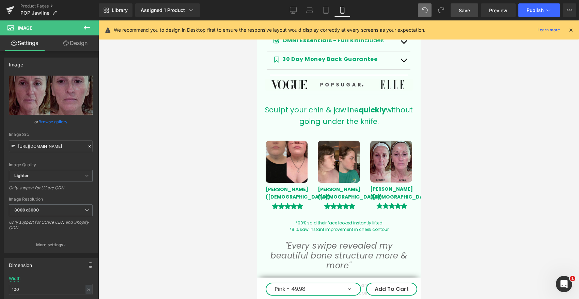
click at [209, 30] on p "We recommend you to design in Desktop first to ensure the responsive layout wou…" at bounding box center [270, 29] width 312 height 7
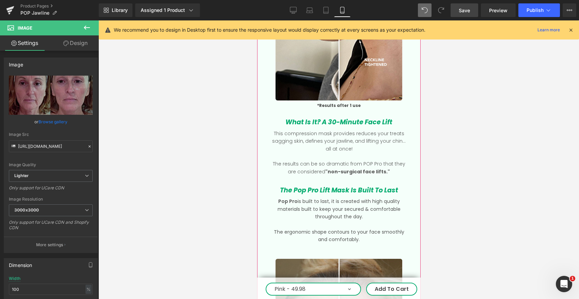
scroll to position [1237, 0]
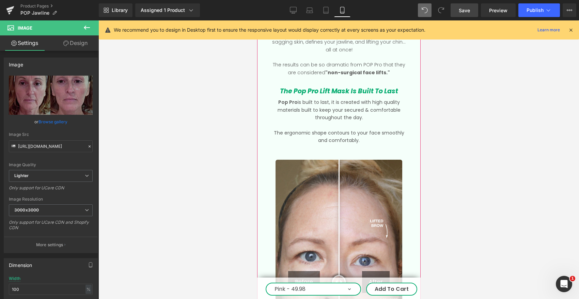
click at [317, 200] on img at bounding box center [338, 282] width 127 height 245
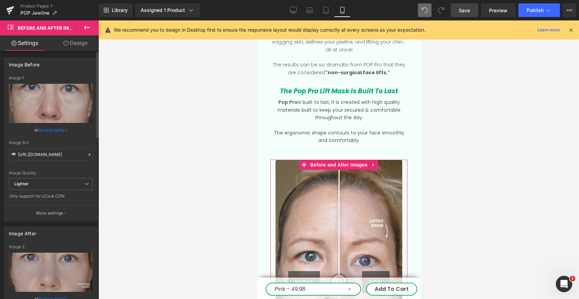
click at [53, 128] on link "Browse gallery" at bounding box center [53, 130] width 29 height 12
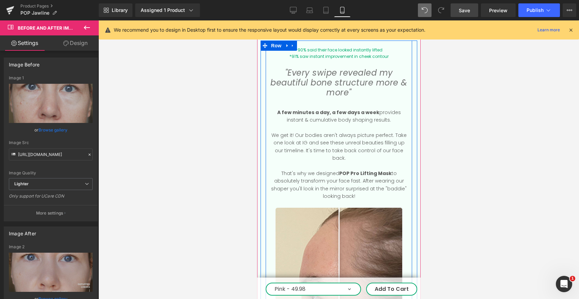
scroll to position [640, 0]
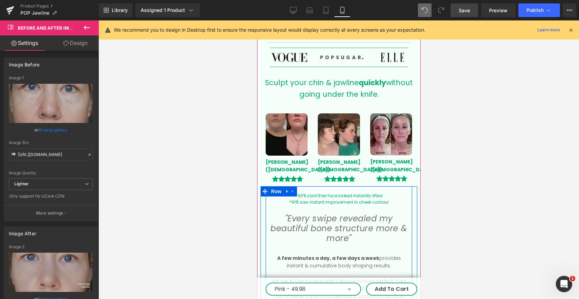
click at [288, 139] on img at bounding box center [286, 134] width 42 height 42
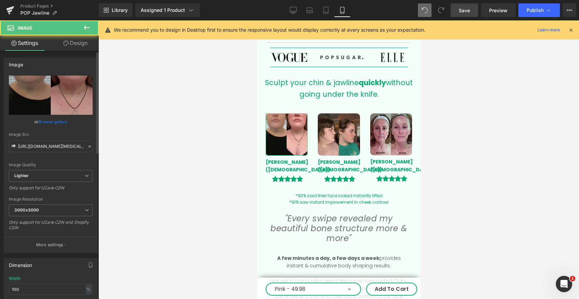
click at [58, 122] on link "Browse gallery" at bounding box center [53, 122] width 29 height 12
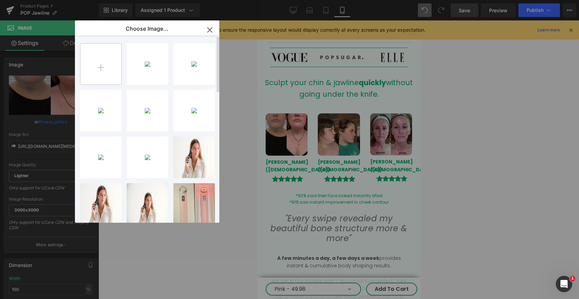
click at [102, 62] on input "file" at bounding box center [100, 64] width 41 height 41
type input "C:\fakepath\thulk45htkna1 bef aftuyu.jpg"
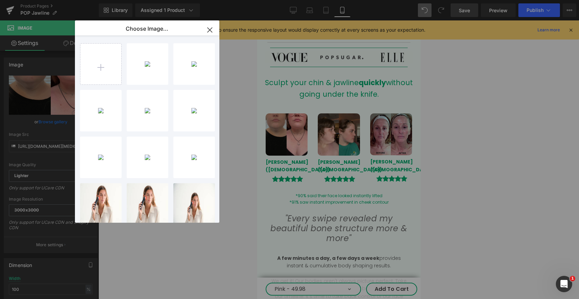
click at [0, 0] on div "thulk45...tuyu.jpg 1.03 MB" at bounding box center [0, 0] width 0 height 0
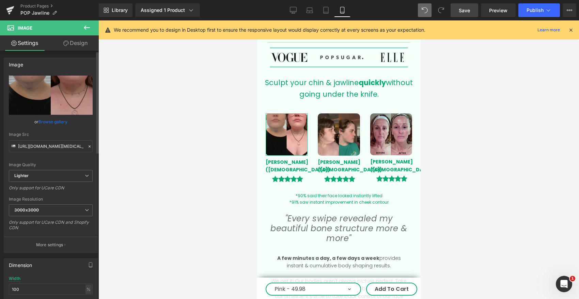
drag, startPoint x: 49, startPoint y: 120, endPoint x: 177, endPoint y: 107, distance: 128.2
click at [49, 120] on link "Browse gallery" at bounding box center [53, 122] width 29 height 12
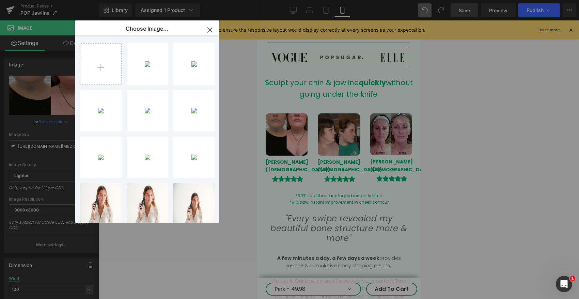
click at [0, 0] on div "thulk45...tuyu.jpg 1.03 MB" at bounding box center [0, 0] width 0 height 0
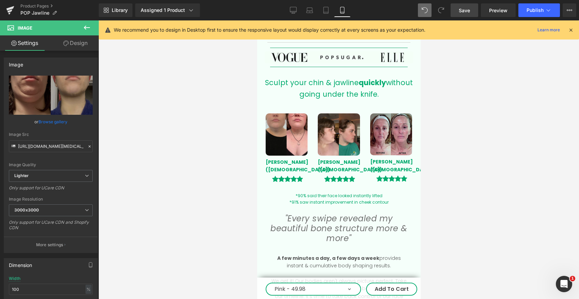
type input "[URL][DOMAIN_NAME]"
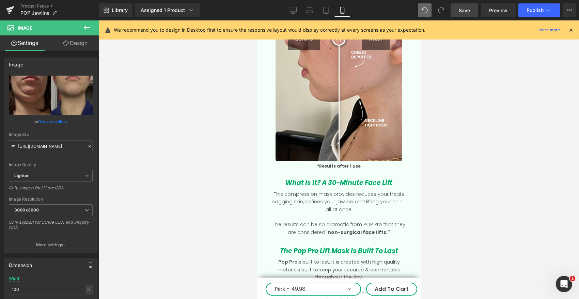
scroll to position [1232, 0]
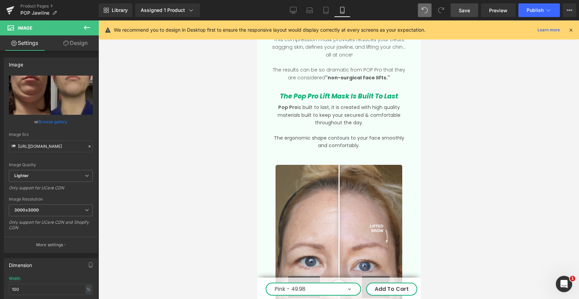
click at [341, 165] on div "Before After Before and After Images" at bounding box center [338, 287] width 137 height 245
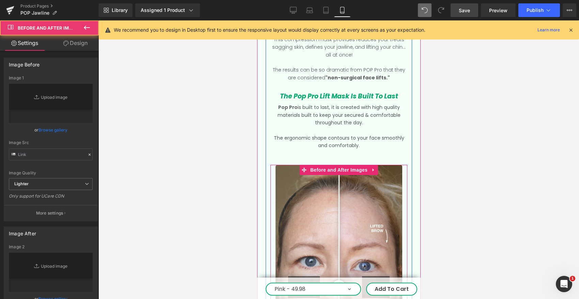
type input "[URL][DOMAIN_NAME]"
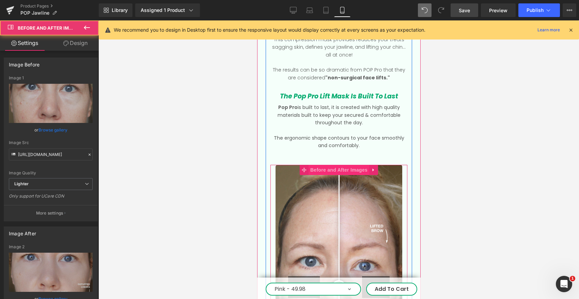
click at [336, 165] on span "Before and After Images" at bounding box center [338, 170] width 61 height 10
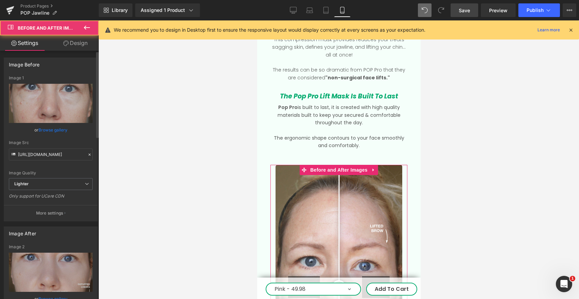
click at [51, 131] on link "Browse gallery" at bounding box center [53, 130] width 29 height 12
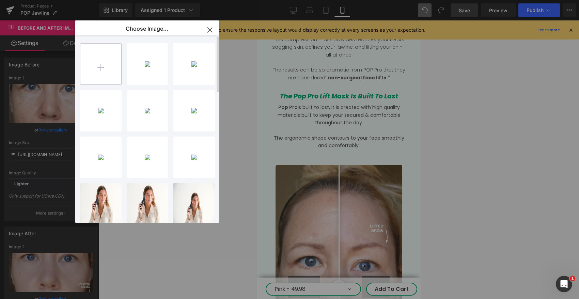
click at [94, 59] on input "file" at bounding box center [100, 64] width 41 height 41
type input "C:\fakepath\mini-neck-lift-[MEDICAL_DATA]-chin-lipo-2-months-po-v0-b8ath51b8led…"
click at [97, 72] on input "file" at bounding box center [100, 64] width 41 height 41
type input "C:\fakepath\mini-neck-lift-[MEDICAL_DATA]-chin-lipo-2-months-po-v0-b8ath51b8led…"
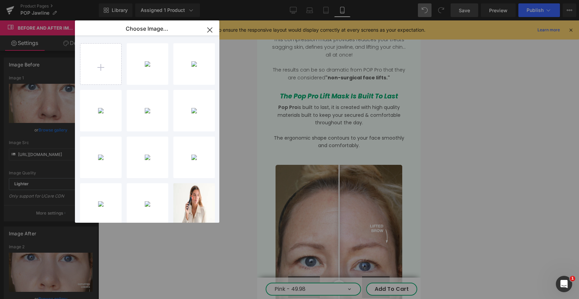
click at [211, 29] on icon "button" at bounding box center [210, 30] width 4 height 4
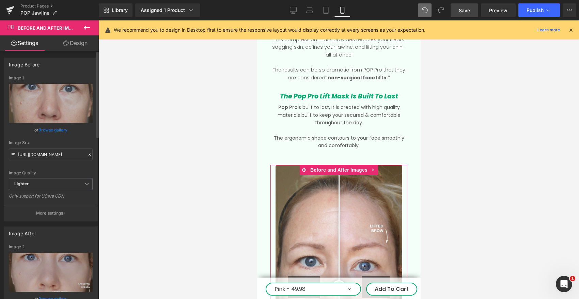
click at [48, 128] on link "Browse gallery" at bounding box center [53, 130] width 29 height 12
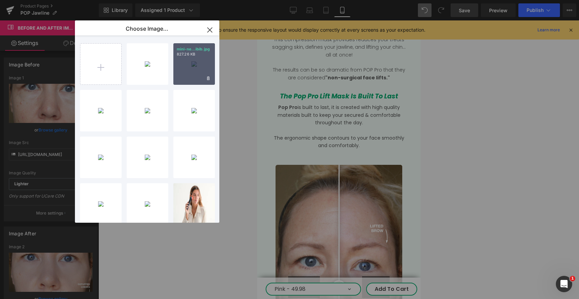
click at [186, 61] on div "mini-ne...ibib.jpg 827.26 KB" at bounding box center [194, 64] width 42 height 42
type input "[URL][DOMAIN_NAME][MEDICAL_DATA]"
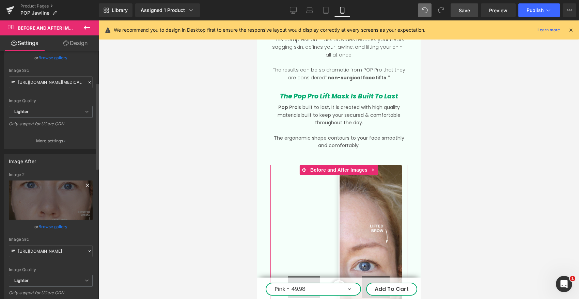
scroll to position [99, 0]
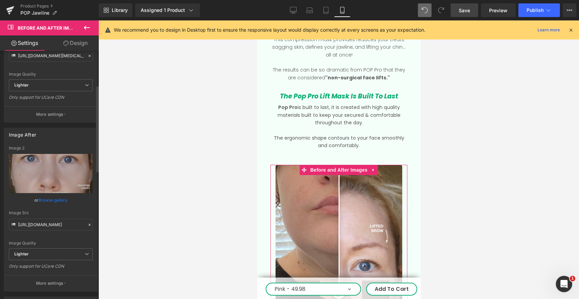
click at [56, 199] on link "Browse gallery" at bounding box center [53, 200] width 29 height 12
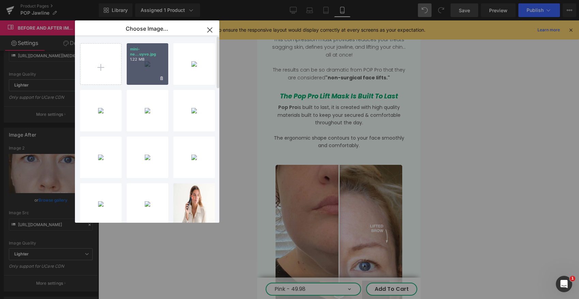
click at [150, 50] on p "mini-ne...uyvo.jpg" at bounding box center [147, 52] width 35 height 10
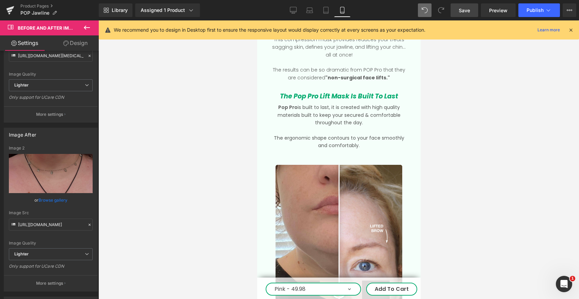
type input "[URL][DOMAIN_NAME][MEDICAL_DATA]"
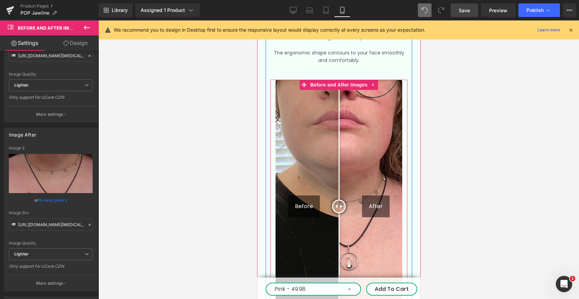
scroll to position [1356, 0]
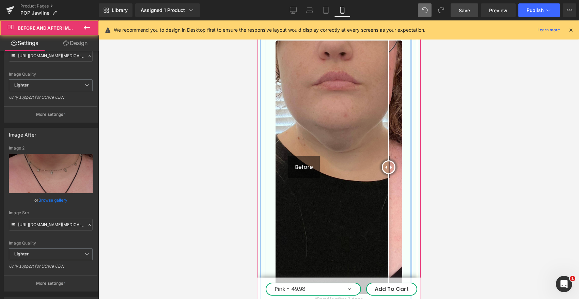
drag, startPoint x: 343, startPoint y: 148, endPoint x: 412, endPoint y: 171, distance: 73.1
click at [412, 171] on div "*90% said their face looked instantly lifted *91% saw instant improvement in ch…" at bounding box center [338, 62] width 147 height 1185
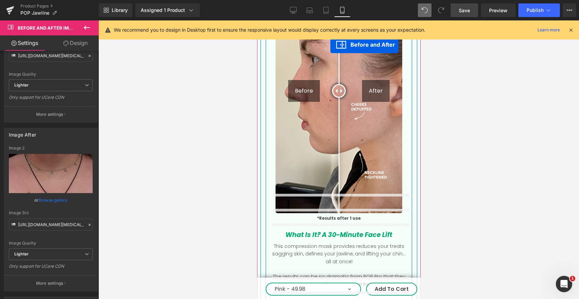
scroll to position [1012, 0]
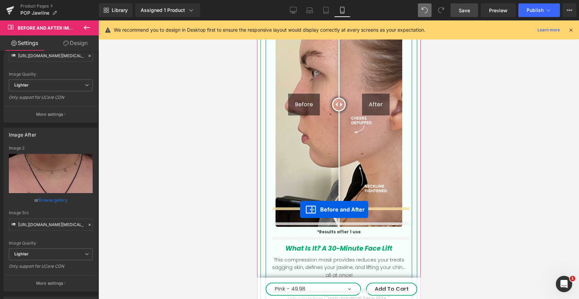
drag, startPoint x: 303, startPoint y: 215, endPoint x: 300, endPoint y: 210, distance: 6.1
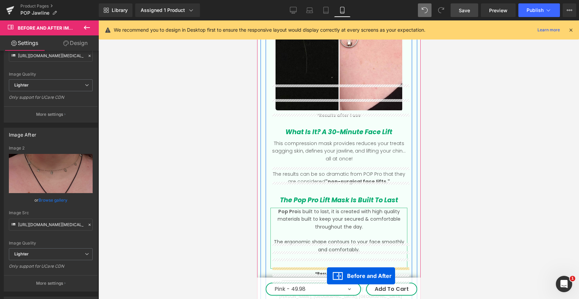
scroll to position [1181, 0]
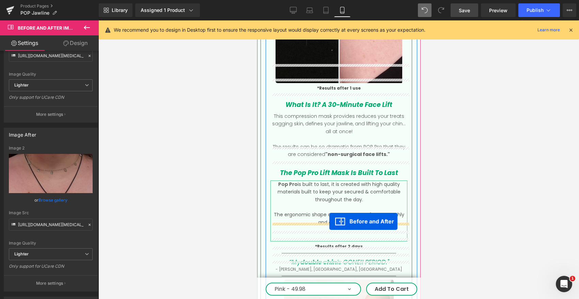
drag, startPoint x: 305, startPoint y: 44, endPoint x: 337, endPoint y: 213, distance: 171.4
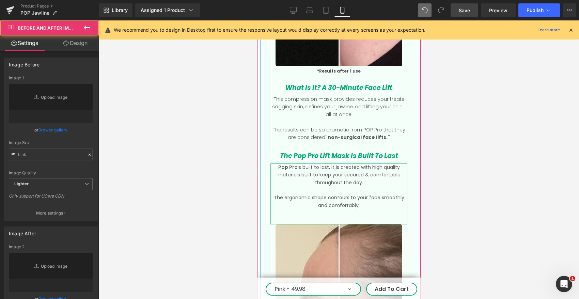
type input "[URL][DOMAIN_NAME]"
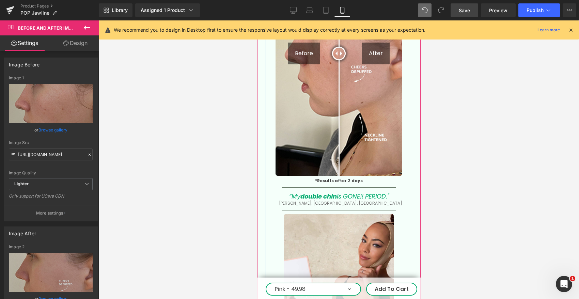
scroll to position [1475, 0]
click at [368, 175] on div at bounding box center [338, 176] width 137 height 2
click at [368, 175] on div "*Results after 2 days" at bounding box center [338, 179] width 137 height 8
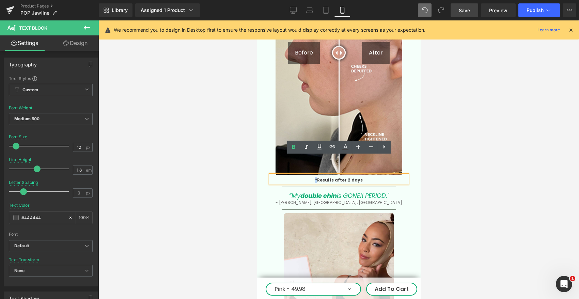
click at [367, 177] on p "*Results after 2 days" at bounding box center [338, 180] width 137 height 6
click at [356, 177] on strong "*Results after 2 days" at bounding box center [339, 180] width 48 height 6
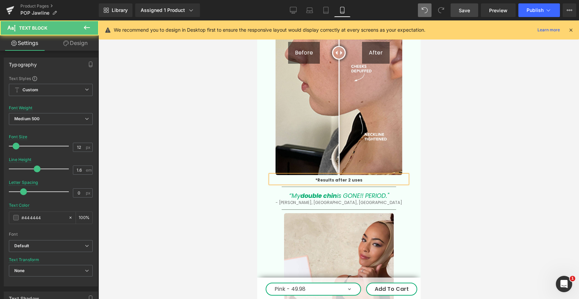
click at [349, 177] on strong "*Results after 2 uses" at bounding box center [338, 180] width 47 height 6
click at [384, 177] on p "*Results after 1 uses" at bounding box center [338, 180] width 137 height 6
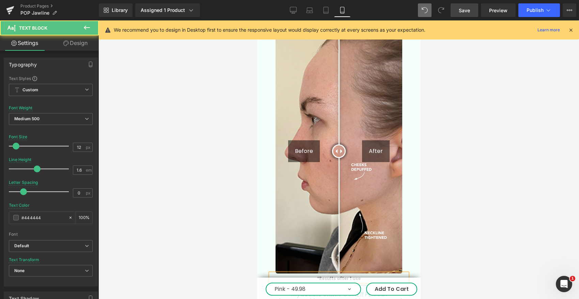
scroll to position [1112, 0]
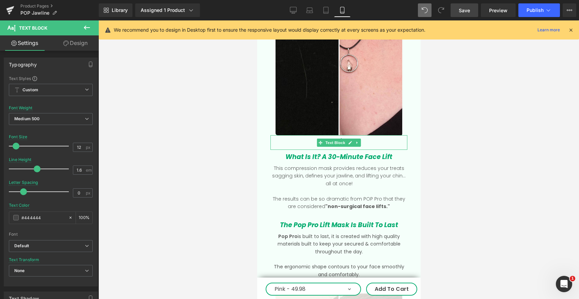
click at [373, 137] on p "*Results after 1 use" at bounding box center [338, 140] width 137 height 6
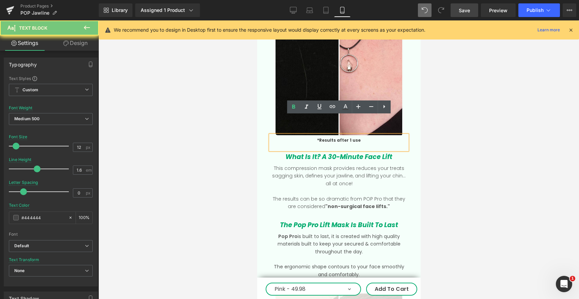
click at [351, 137] on strong "*Results after 1 use" at bounding box center [339, 140] width 44 height 6
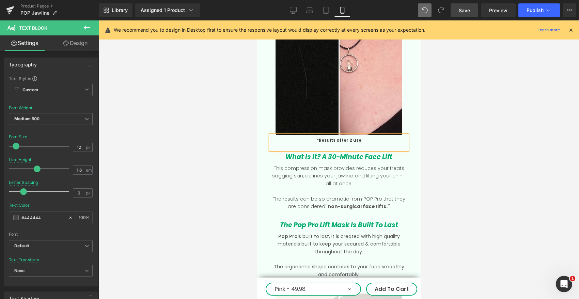
click at [373, 137] on p "*Results after 2 use" at bounding box center [338, 140] width 137 height 6
click at [365, 135] on div "*Results after 2 uses" at bounding box center [338, 142] width 137 height 15
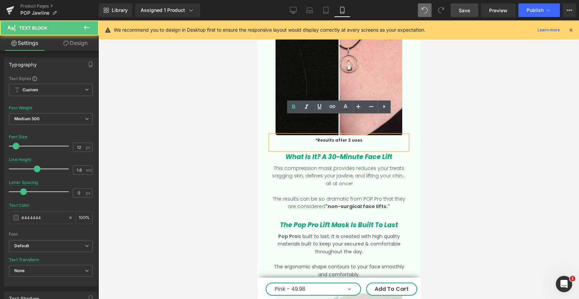
click at [463, 114] on div at bounding box center [338, 159] width 481 height 279
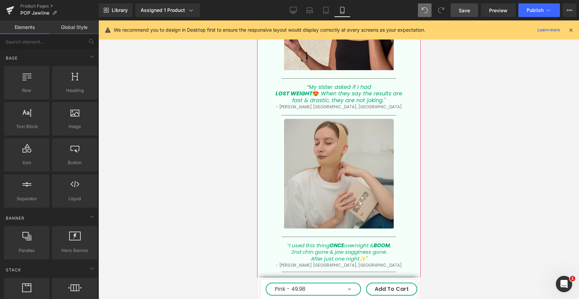
scroll to position [1486, 0]
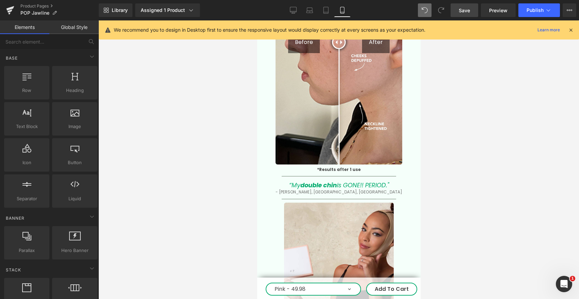
click at [464, 9] on span "Save" at bounding box center [464, 10] width 11 height 7
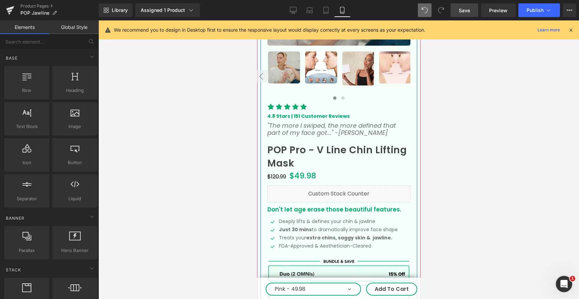
scroll to position [218, 0]
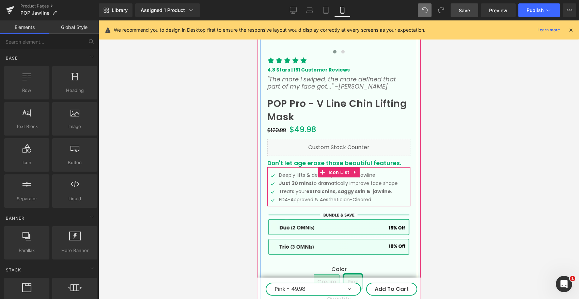
click at [391, 184] on p "Just 30 mins to dramatically improve face shape" at bounding box center [338, 184] width 119 height 8
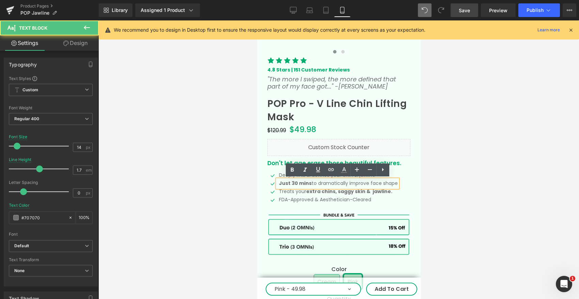
click at [397, 184] on p "Just 30 mins to dramatically improve face shape" at bounding box center [338, 184] width 119 height 8
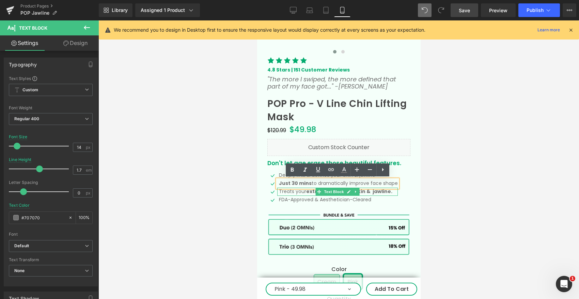
click at [283, 192] on p "Treats your extra chins, saggy skin & jawline." at bounding box center [338, 192] width 119 height 8
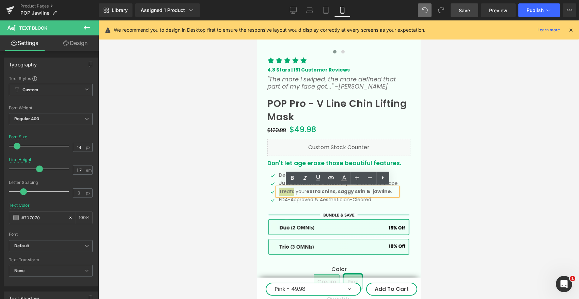
click at [461, 189] on div at bounding box center [338, 159] width 481 height 279
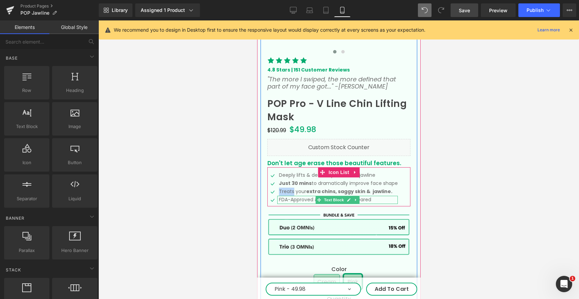
click at [298, 198] on p "FDA-Approved & Aesthetician-Cleared" at bounding box center [338, 200] width 119 height 8
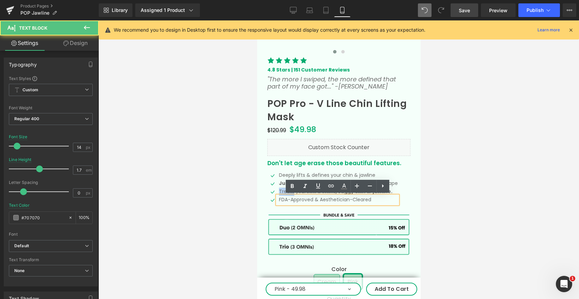
click at [298, 198] on p "FDA-Approved & Aesthetician-Cleared" at bounding box center [338, 200] width 119 height 8
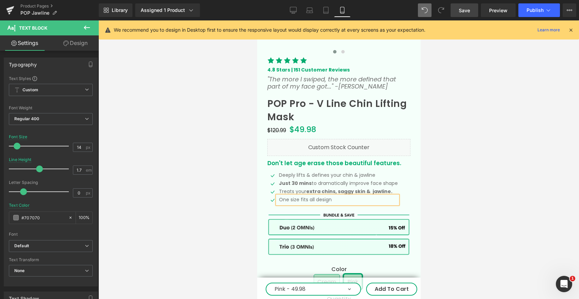
click at [284, 201] on p "One size fits all design" at bounding box center [338, 200] width 119 height 8
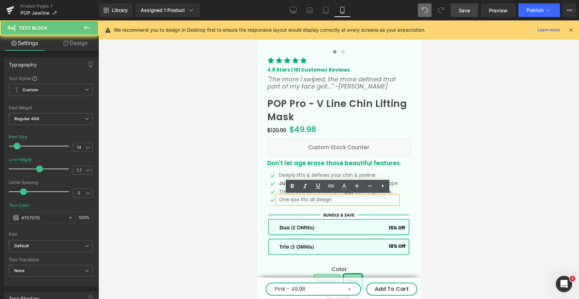
click at [284, 201] on p "One size fits all design" at bounding box center [338, 200] width 119 height 8
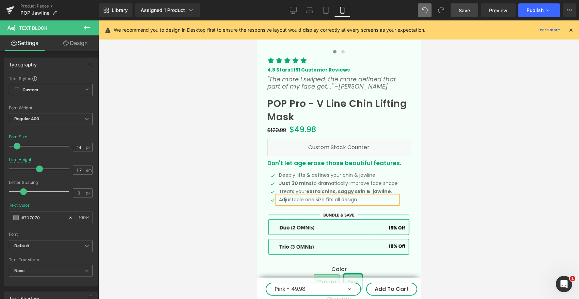
click at [365, 199] on p "Adjustable one size fits all design" at bounding box center [338, 200] width 119 height 8
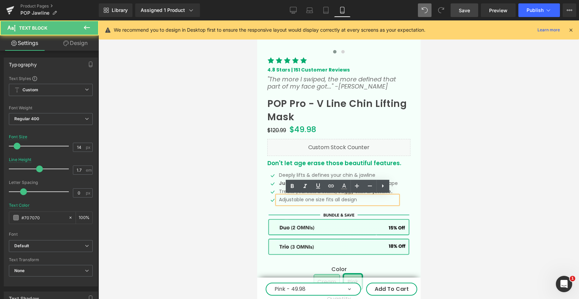
click at [305, 199] on p "Adjustable one size fits all design" at bounding box center [338, 200] width 119 height 8
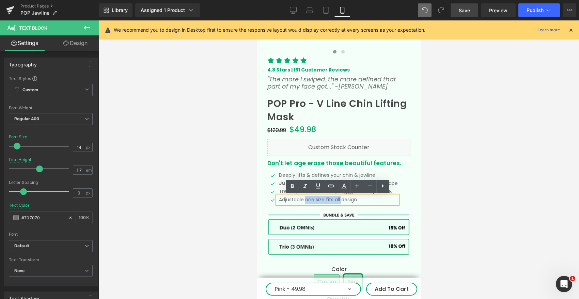
drag, startPoint x: 341, startPoint y: 198, endPoint x: 306, endPoint y: 198, distance: 34.8
click at [306, 198] on p "Adjustable one size fits all design" at bounding box center [338, 200] width 119 height 8
click at [293, 186] on icon at bounding box center [292, 186] width 3 height 4
click at [439, 209] on div at bounding box center [338, 159] width 481 height 279
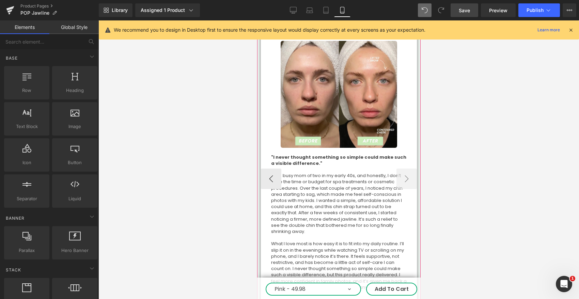
scroll to position [2133, 0]
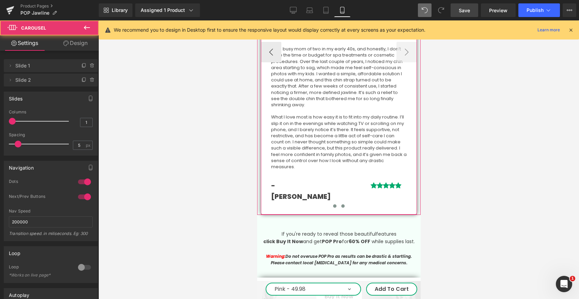
click at [333, 204] on span at bounding box center [334, 205] width 3 height 3
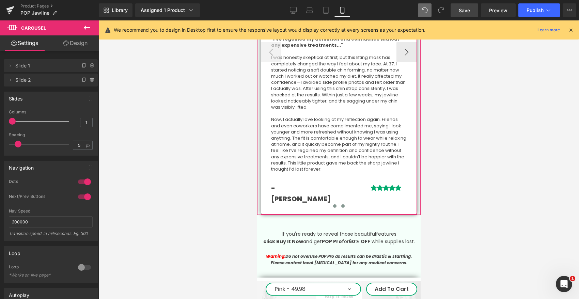
click at [343, 204] on span at bounding box center [342, 205] width 3 height 3
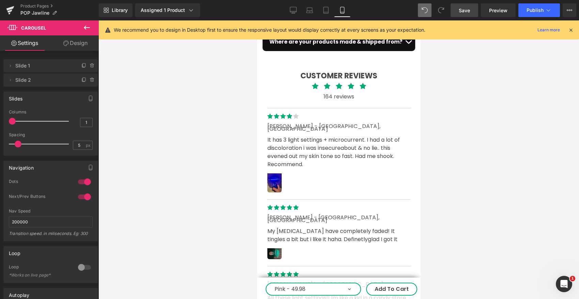
scroll to position [2574, 0]
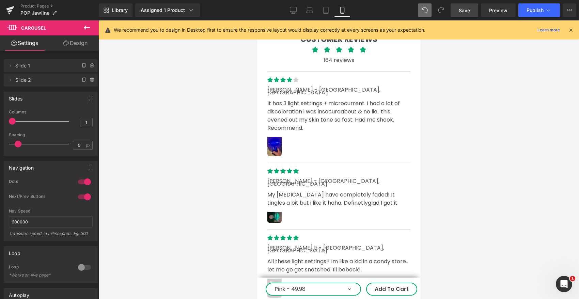
click at [300, 108] on span "about & no lie.. this evened out my skin tone so fast. Had me shook. Recommend." at bounding box center [330, 120] width 127 height 24
click at [289, 108] on span "about & no lie.. this evened out my skin tone so fast. Had me shook. Recommend." at bounding box center [330, 120] width 127 height 24
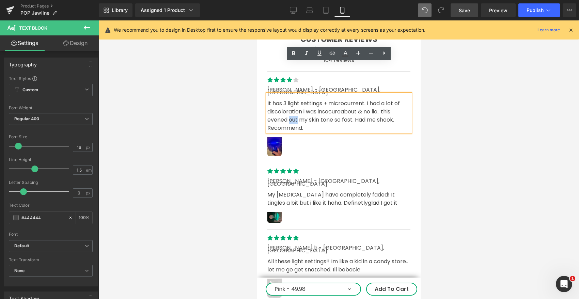
click at [311, 100] on p "It has 3 light settings + microcurrent. I had a lot of discoloration i was inse…" at bounding box center [338, 116] width 143 height 33
drag, startPoint x: 309, startPoint y: 98, endPoint x: 264, endPoint y: 71, distance: 53.2
click at [264, 71] on div "Separator Icon Icon Icon Icon Icon Icon List Hoz ashley t - [GEOGRAPHIC_DATA], …" at bounding box center [338, 112] width 153 height 88
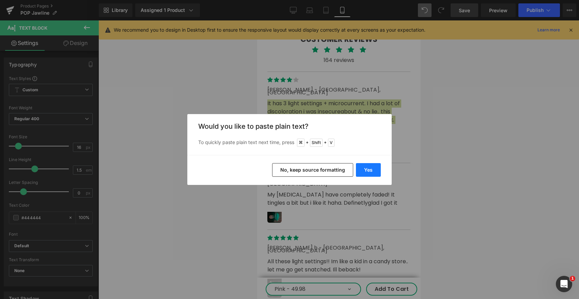
drag, startPoint x: 371, startPoint y: 171, endPoint x: 9, endPoint y: 81, distance: 373.0
click at [371, 171] on button "Yes" at bounding box center [368, 170] width 25 height 14
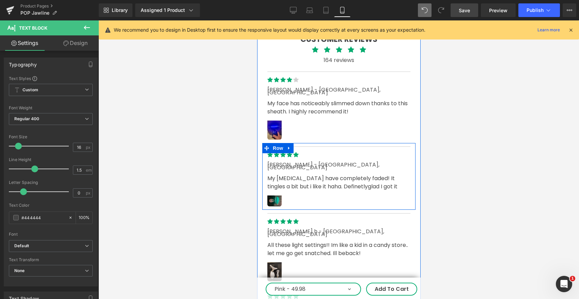
click at [316, 174] on p "My [MEDICAL_DATA] have completely faded! It tingles a bit but i like it haha. D…" at bounding box center [338, 182] width 143 height 16
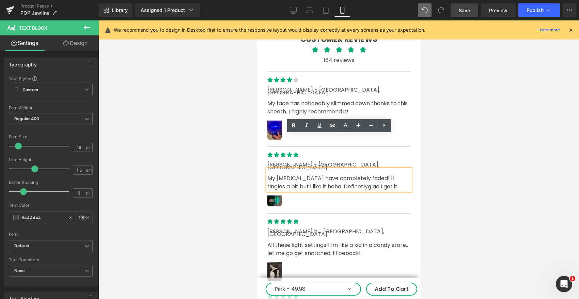
drag, startPoint x: 385, startPoint y: 153, endPoint x: 265, endPoint y: 144, distance: 119.6
click at [267, 169] on div "My [MEDICAL_DATA] have completely faded! It tingles a bit but i like it haha. D…" at bounding box center [338, 180] width 143 height 22
click at [268, 174] on p "My [MEDICAL_DATA] have completely faded! It tingles a bit but i like it haha. D…" at bounding box center [338, 182] width 143 height 16
click at [389, 174] on p "My [MEDICAL_DATA] have completely faded! It tingles a bit but i like it haha. D…" at bounding box center [338, 182] width 143 height 16
drag, startPoint x: 386, startPoint y: 152, endPoint x: 262, endPoint y: 140, distance: 124.6
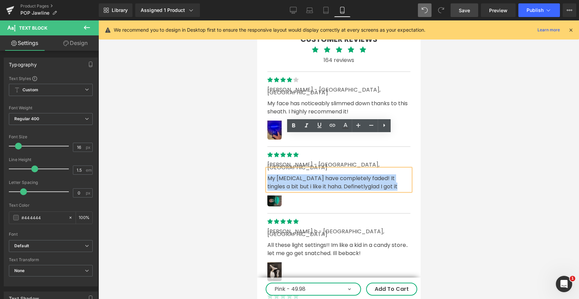
click at [262, 140] on div "Customer reviews Heading Icon Icon Icon Icon Icon Icon List Hoz 164 reviews Tex…" at bounding box center [339, 230] width 164 height 405
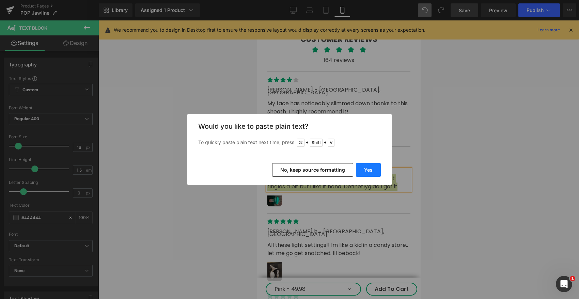
click at [370, 165] on button "Yes" at bounding box center [368, 170] width 25 height 14
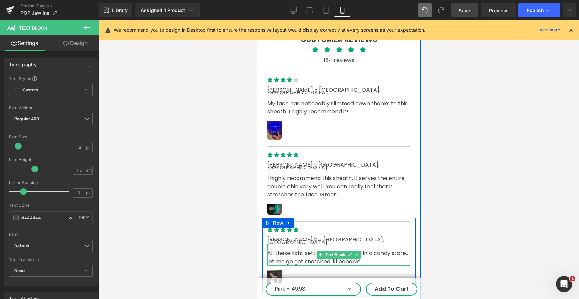
click at [298, 249] on p "All these light settings!! Im like a kid in a candy store.. let me go get snatc…" at bounding box center [338, 257] width 143 height 16
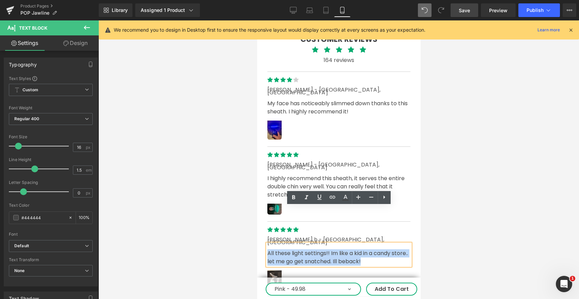
drag, startPoint x: 384, startPoint y: 224, endPoint x: 269, endPoint y: 216, distance: 116.2
click at [269, 249] on p "All these light settings!! Im like a kid in a candy store.. let me go get snatc…" at bounding box center [338, 257] width 143 height 16
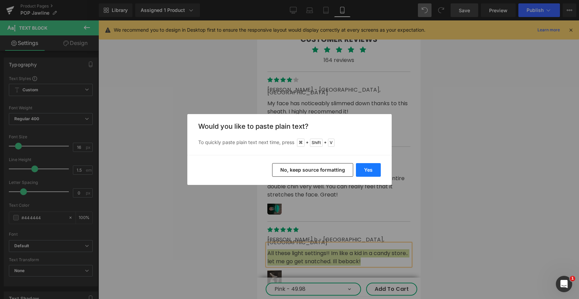
click at [376, 171] on button "Yes" at bounding box center [368, 170] width 25 height 14
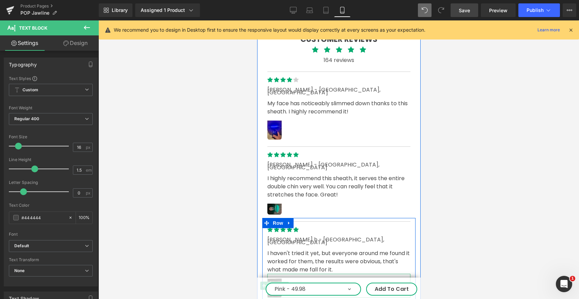
click at [286, 284] on icon at bounding box center [285, 286] width 4 height 4
click at [289, 284] on icon at bounding box center [289, 286] width 4 height 4
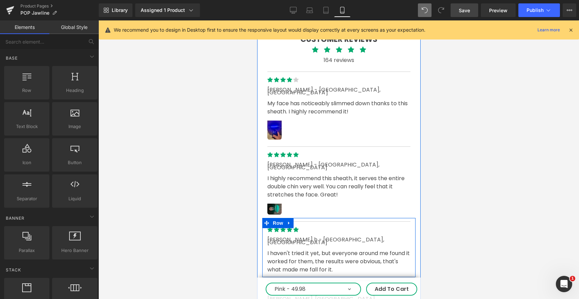
click at [317, 249] on p "I haven't tried it yet, but everyone around me found it worked for them, the re…" at bounding box center [338, 261] width 143 height 25
click at [316, 249] on p "I haven't tried it yet, but everyone around me found it worked for them, the re…" at bounding box center [338, 261] width 143 height 25
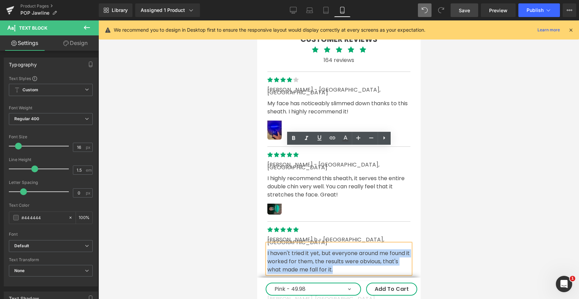
scroll to position [2633, 0]
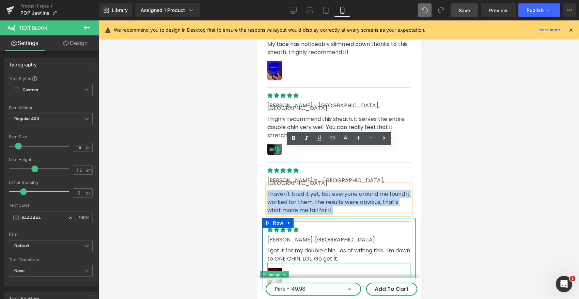
click at [281, 247] on p "I got it for my double chin... as of writing this.. i'm down to ONE CHIN. LOL. …" at bounding box center [338, 255] width 143 height 16
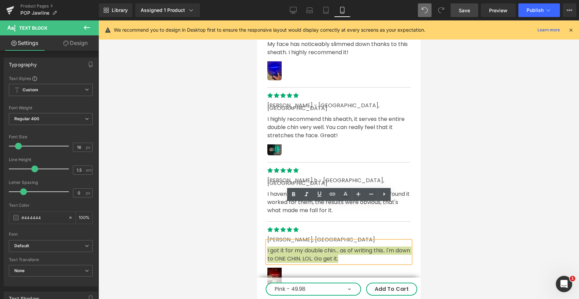
click at [493, 193] on div at bounding box center [338, 159] width 481 height 279
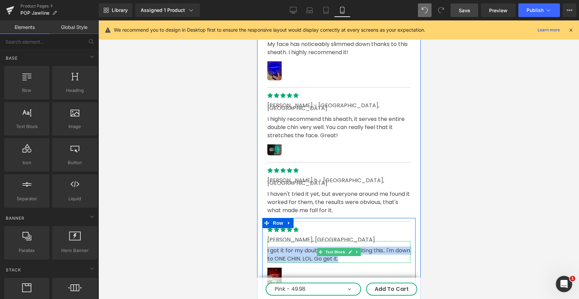
click at [280, 247] on p "I got it for my double chin... as of writing this.. i'm down to ONE CHIN. LOL. …" at bounding box center [338, 255] width 143 height 16
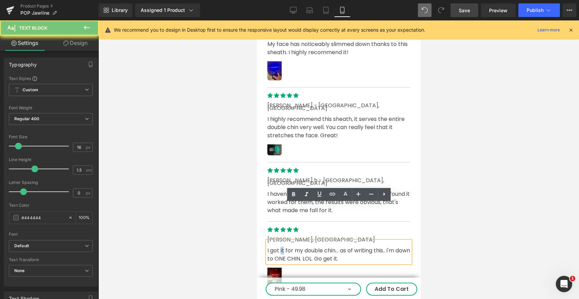
click at [280, 247] on p "I got it for my double chin... as of writing this.. i'm down to ONE CHIN. LOL. …" at bounding box center [338, 255] width 143 height 16
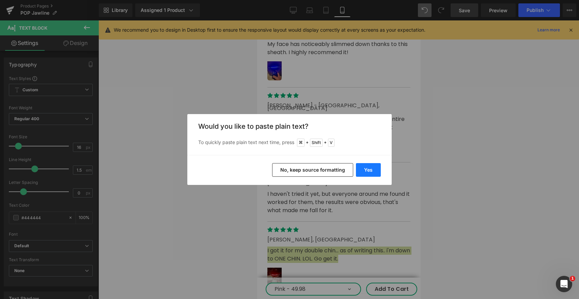
click at [370, 173] on button "Yes" at bounding box center [368, 170] width 25 height 14
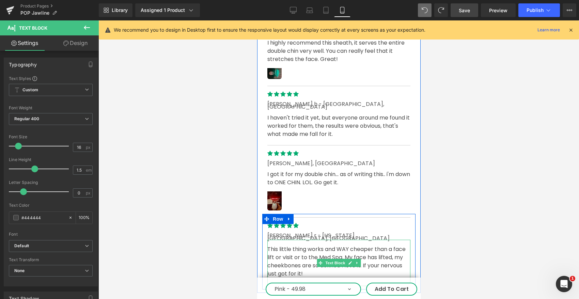
scroll to position [2712, 0]
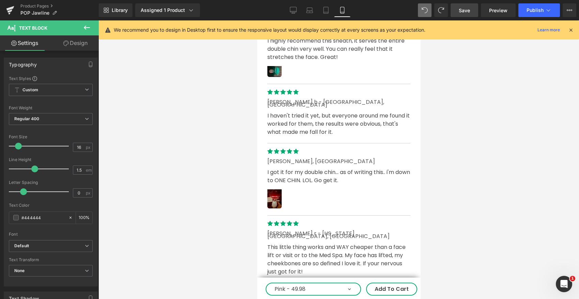
click at [299, 243] on p "This little thing works and WAY cheaper than a face lift or visit or to the Med…" at bounding box center [338, 259] width 143 height 33
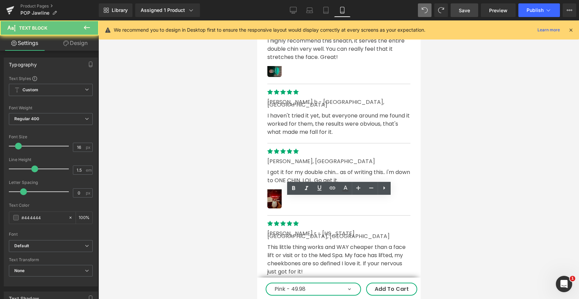
click at [299, 243] on p "This little thing works and WAY cheaper than a face lift or visit or to the Med…" at bounding box center [338, 259] width 143 height 33
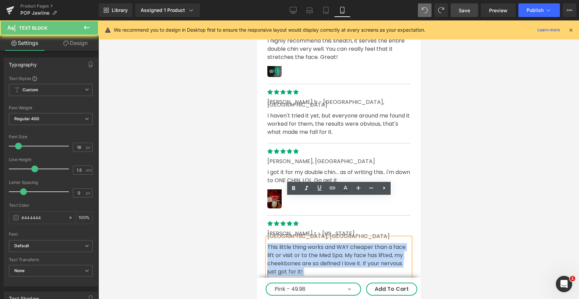
click at [299, 243] on p "This little thing works and WAY cheaper than a face lift or visit or to the Med…" at bounding box center [338, 259] width 143 height 33
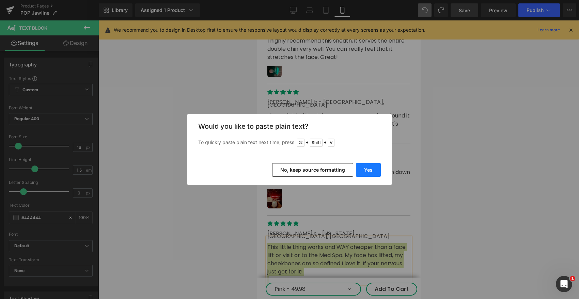
click at [367, 174] on button "Yes" at bounding box center [368, 170] width 25 height 14
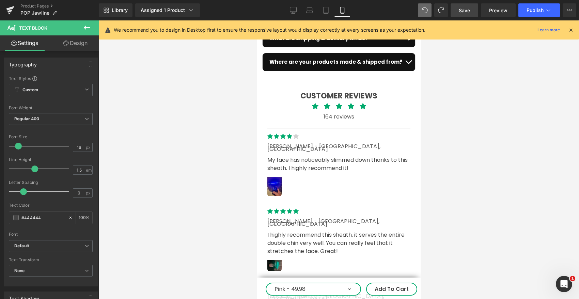
scroll to position [2532, 0]
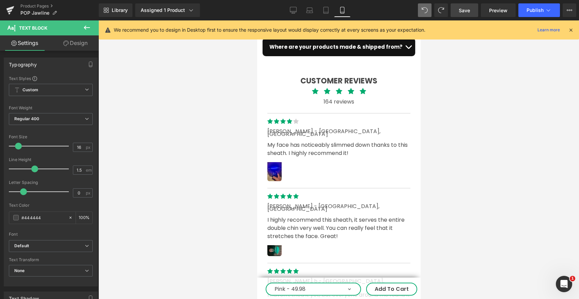
click at [275, 241] on div "Image" at bounding box center [338, 249] width 143 height 16
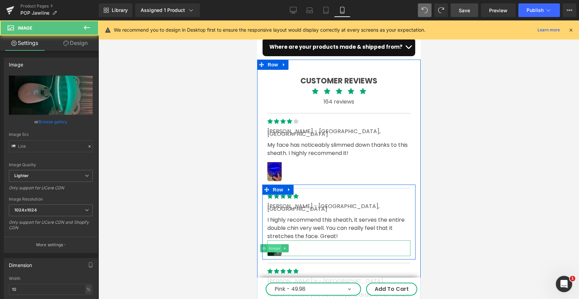
type input "[URL][DOMAIN_NAME]"
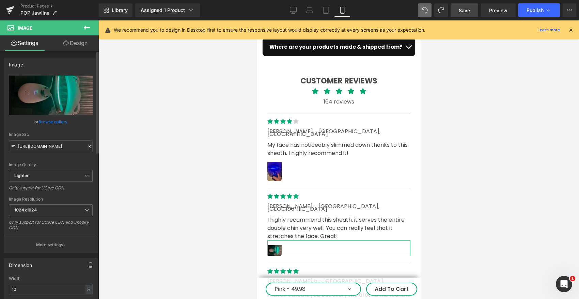
click at [49, 122] on link "Browse gallery" at bounding box center [53, 122] width 29 height 12
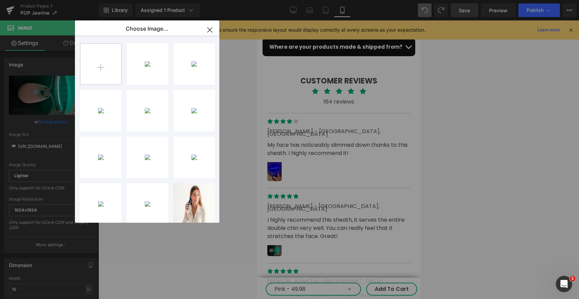
click at [100, 65] on input "file" at bounding box center [100, 64] width 41 height 41
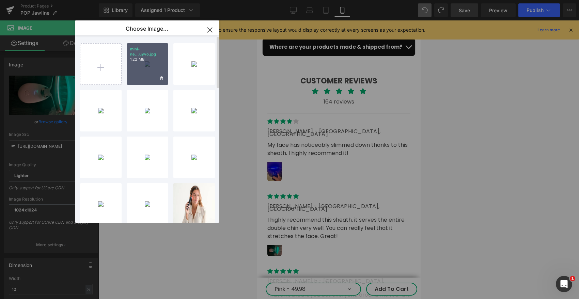
type input "C:\fakepath\1757077565__img_2446__original.jpeg"
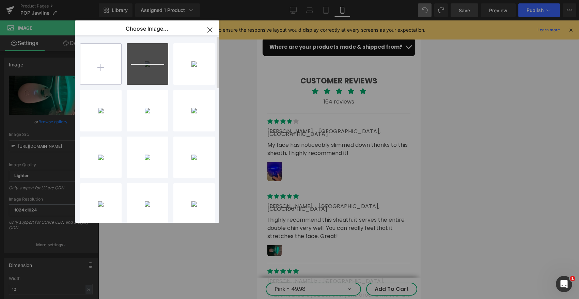
click at [94, 65] on input "file" at bounding box center [100, 64] width 41 height 41
click at [104, 58] on input "file" at bounding box center [100, 64] width 41 height 41
type input "C:\fakepath\1756926193__image__original 0.jpg"
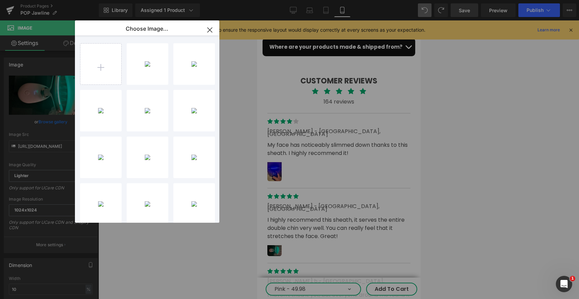
click at [212, 28] on icon "button" at bounding box center [210, 30] width 4 height 4
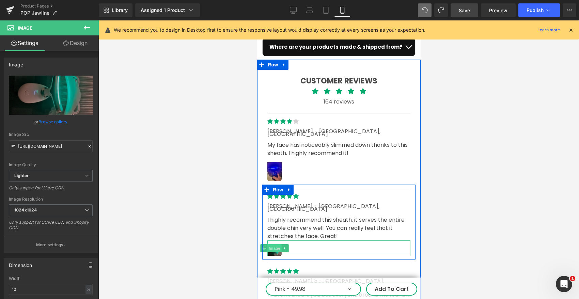
click at [276, 244] on span "Image" at bounding box center [274, 248] width 14 height 8
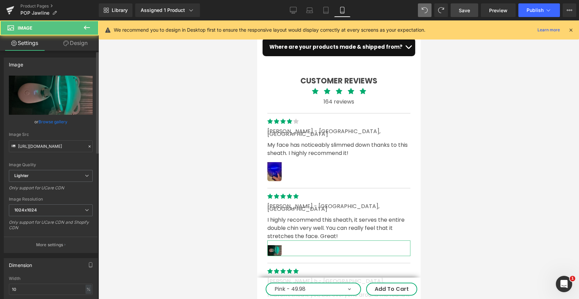
click at [48, 120] on link "Browse gallery" at bounding box center [53, 122] width 29 height 12
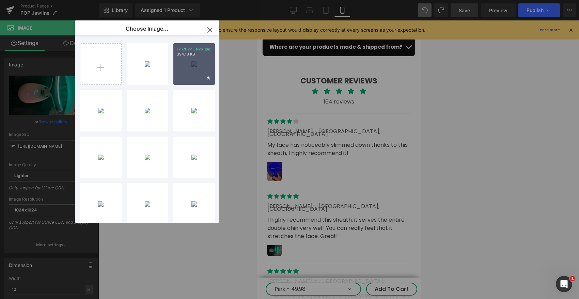
click at [197, 59] on div "1757077...al76.jpg 394.13 KB" at bounding box center [194, 64] width 42 height 42
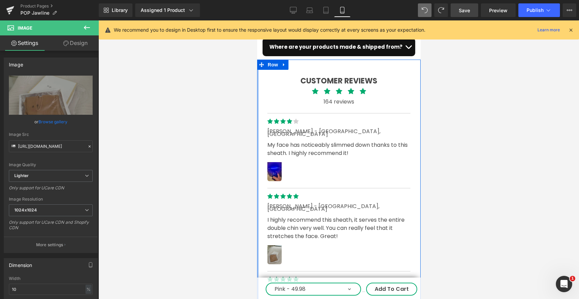
type input "[URL][DOMAIN_NAME]"
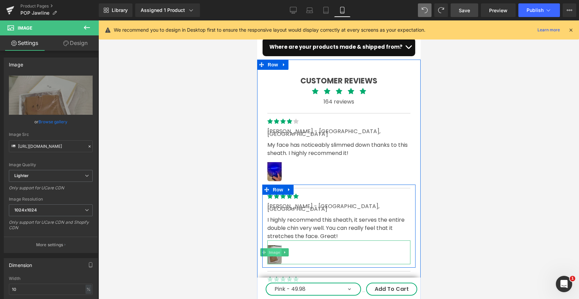
click at [275, 248] on span "Image" at bounding box center [274, 252] width 14 height 8
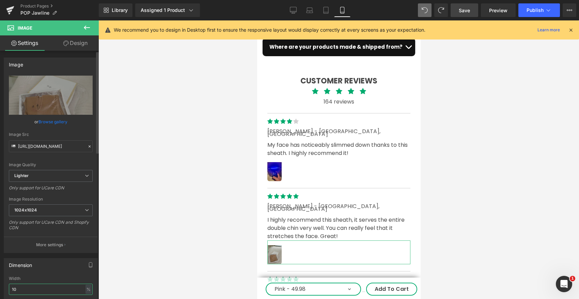
click at [34, 290] on input "10" at bounding box center [51, 289] width 84 height 11
click at [34, 289] on input "10" at bounding box center [51, 289] width 84 height 11
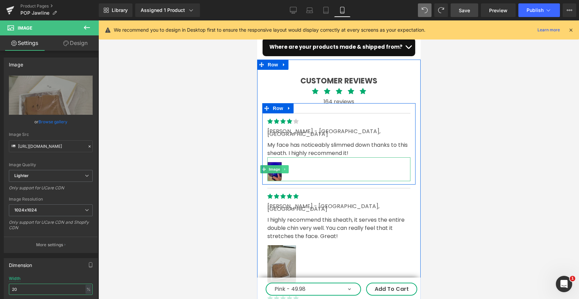
type input "20"
click at [285, 168] on icon at bounding box center [284, 169] width 1 height 2
click at [287, 167] on icon at bounding box center [289, 169] width 4 height 4
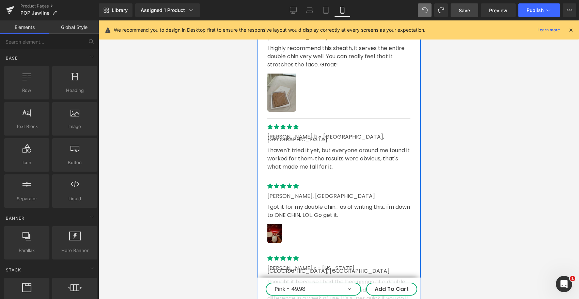
scroll to position [2692, 0]
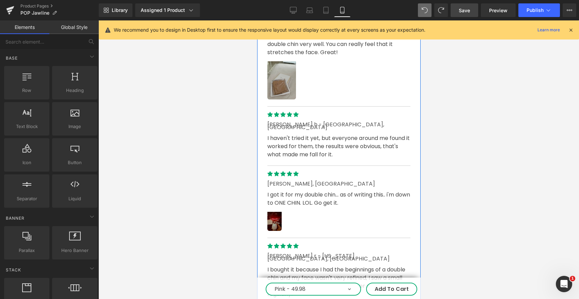
click at [274, 207] on div "Image" at bounding box center [338, 219] width 143 height 24
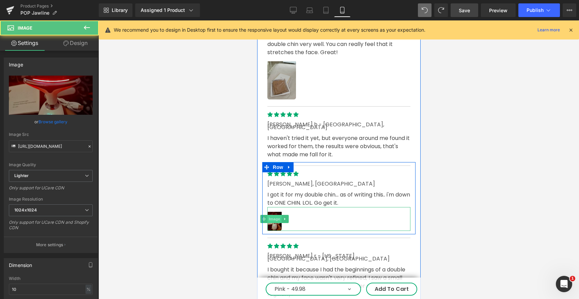
click at [274, 215] on span "Image" at bounding box center [274, 219] width 14 height 8
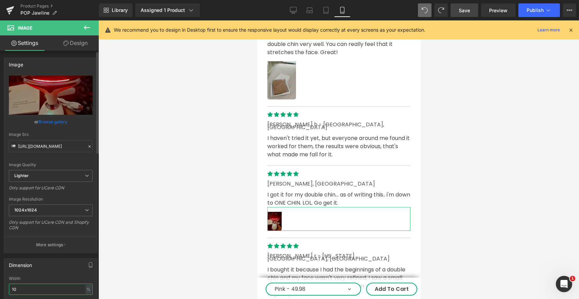
click at [45, 287] on input "10" at bounding box center [51, 289] width 84 height 11
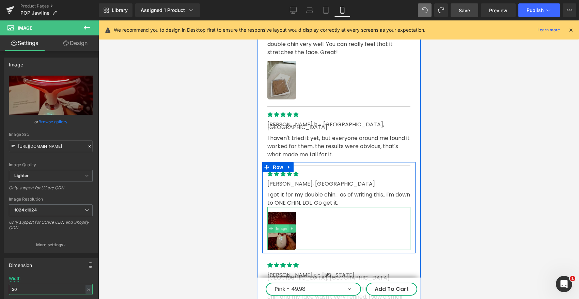
click at [281, 225] on span "Image" at bounding box center [281, 229] width 14 height 8
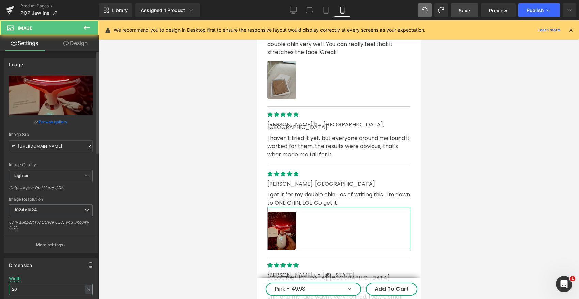
type input "20"
click at [58, 120] on link "Browse gallery" at bounding box center [53, 122] width 29 height 12
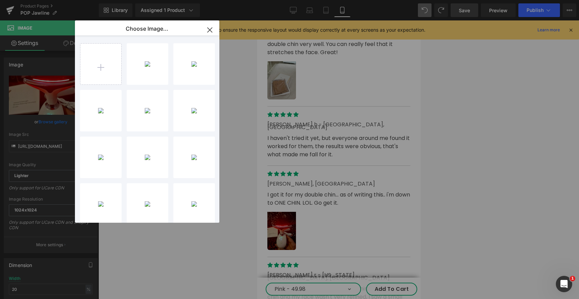
click at [0, 0] on div "1756926...al 0.jpg 514.72 KB" at bounding box center [0, 0] width 0 height 0
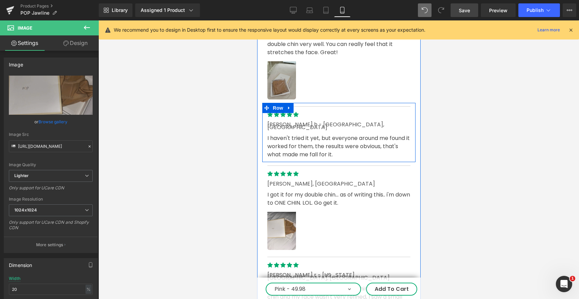
type input "[URL][DOMAIN_NAME]"
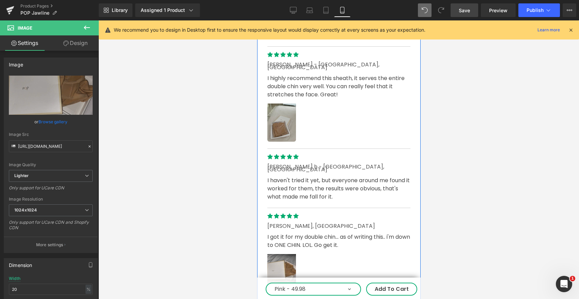
scroll to position [2640, 0]
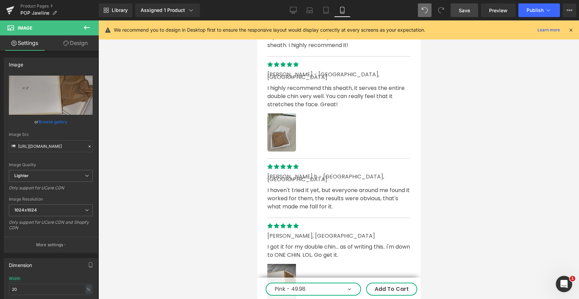
click at [464, 15] on link "Save" at bounding box center [465, 10] width 28 height 14
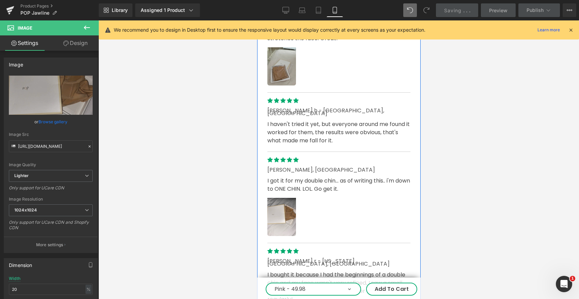
scroll to position [2723, 0]
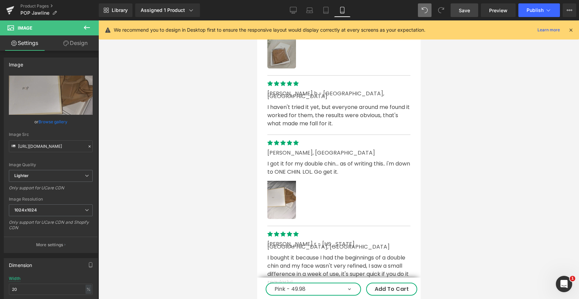
click at [466, 11] on span "Save" at bounding box center [464, 10] width 11 height 7
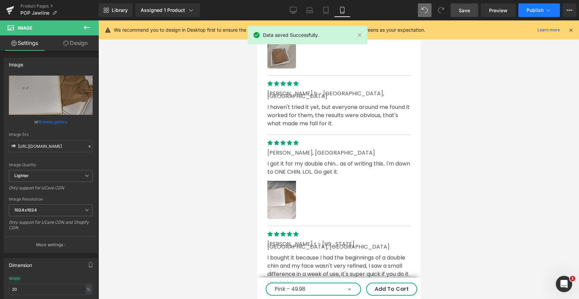
click at [531, 14] on button "Publish" at bounding box center [540, 10] width 42 height 14
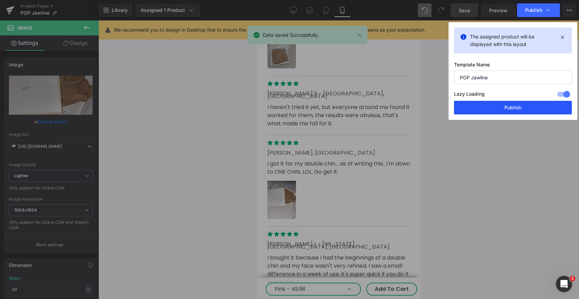
click at [504, 108] on button "Publish" at bounding box center [513, 108] width 118 height 14
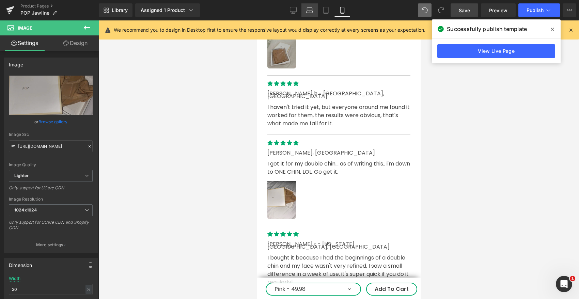
click at [309, 9] on icon at bounding box center [309, 10] width 7 height 7
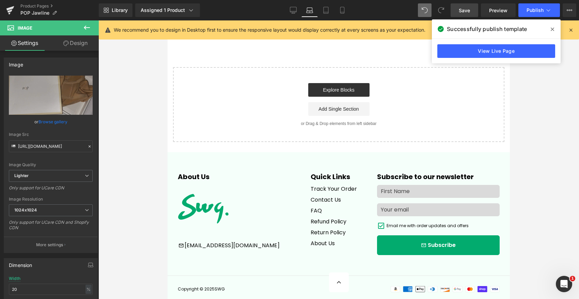
type input "10"
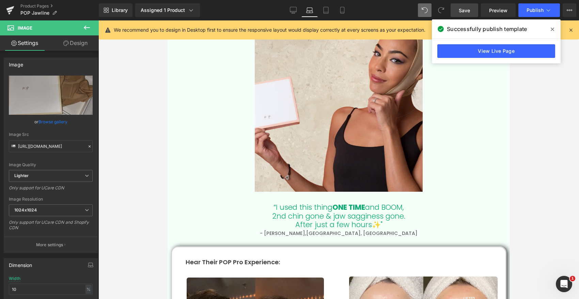
scroll to position [1089, 0]
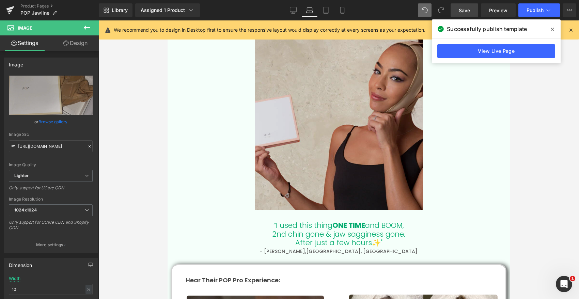
click at [332, 171] on img at bounding box center [339, 122] width 168 height 184
